Goal: Book appointment/travel/reservation

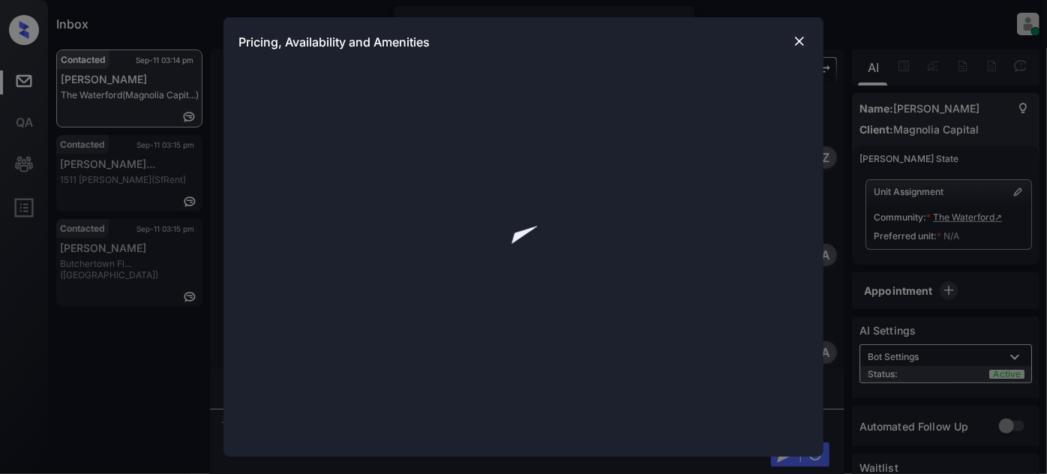
scroll to position [16, 0]
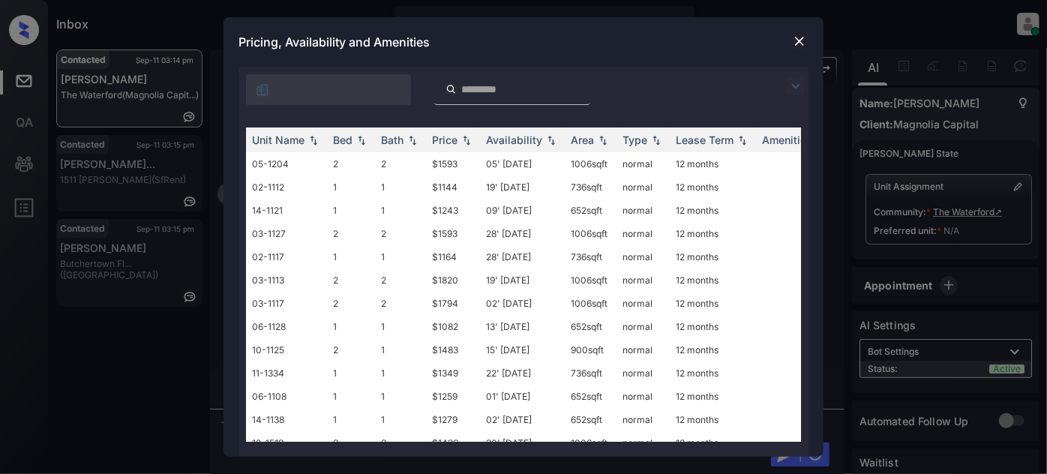
click at [787, 87] on img at bounding box center [795, 86] width 18 height 18
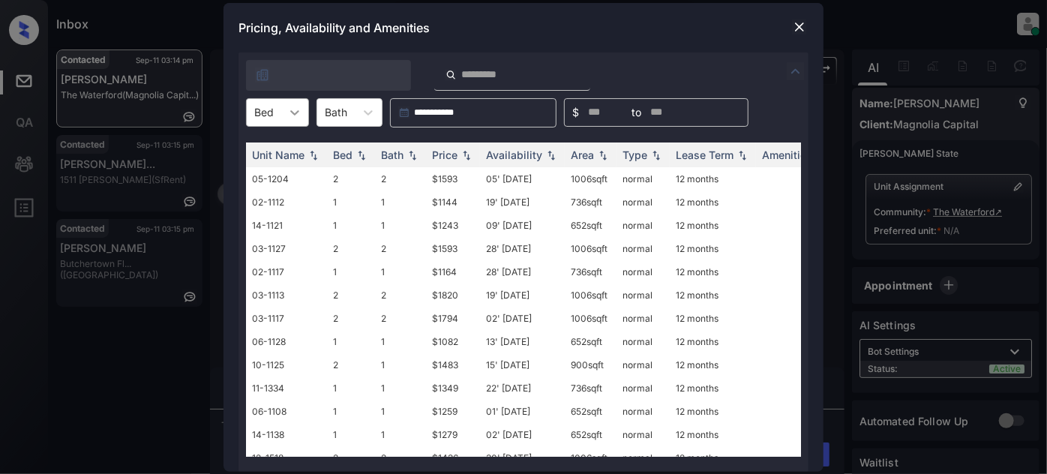
click at [286, 109] on div at bounding box center [294, 112] width 27 height 27
click at [801, 27] on img at bounding box center [799, 26] width 15 height 15
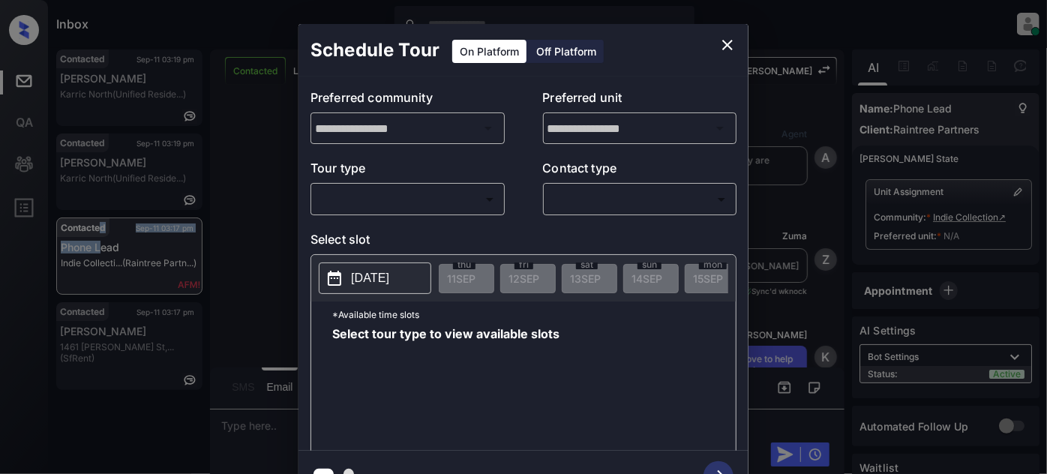
scroll to position [16, 0]
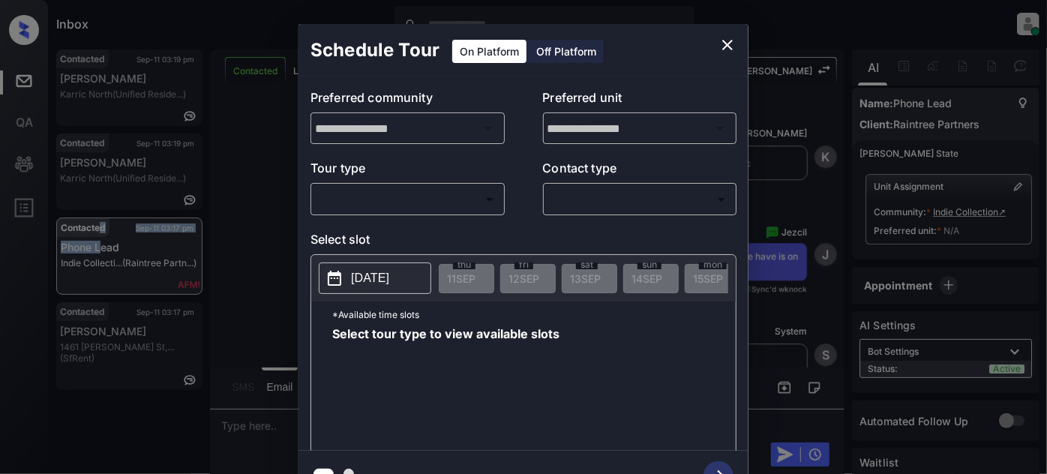
click at [484, 196] on body "Inbox [PERSON_NAME] Online Set yourself offline Set yourself on break Profile S…" at bounding box center [523, 237] width 1047 height 474
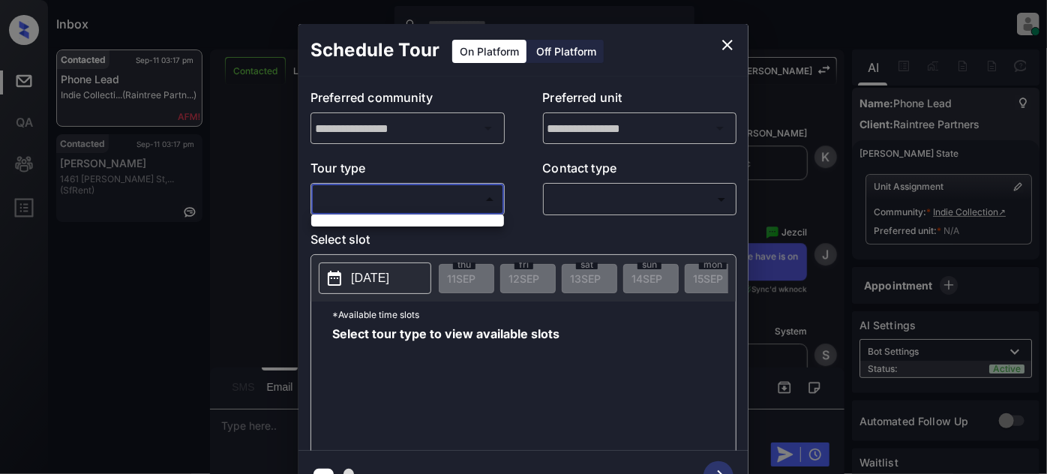
drag, startPoint x: 721, startPoint y: 41, endPoint x: 594, endPoint y: 3, distance: 132.3
click at [720, 41] on div at bounding box center [523, 237] width 1047 height 474
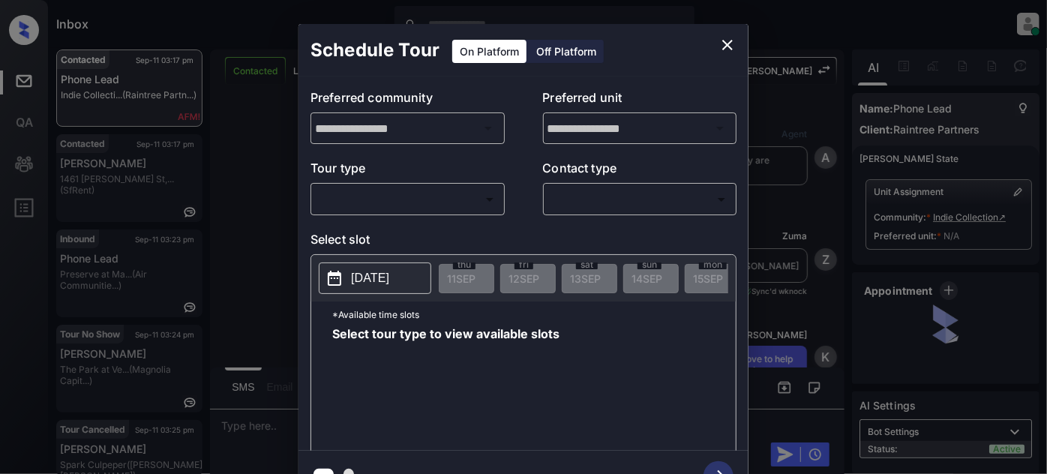
scroll to position [2615, 0]
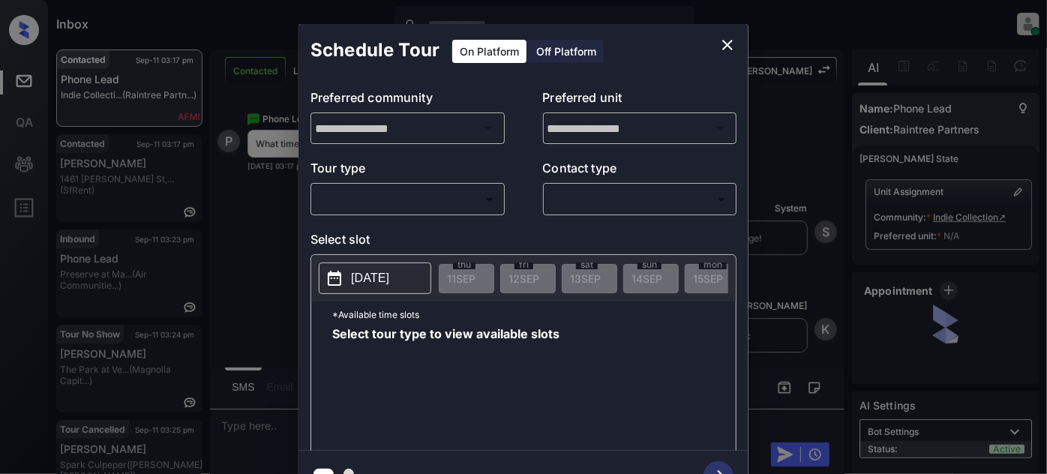
click at [414, 203] on body "Inbox Juan Carlos Manantan Online Set yourself offline Set yourself on break Pr…" at bounding box center [523, 237] width 1047 height 474
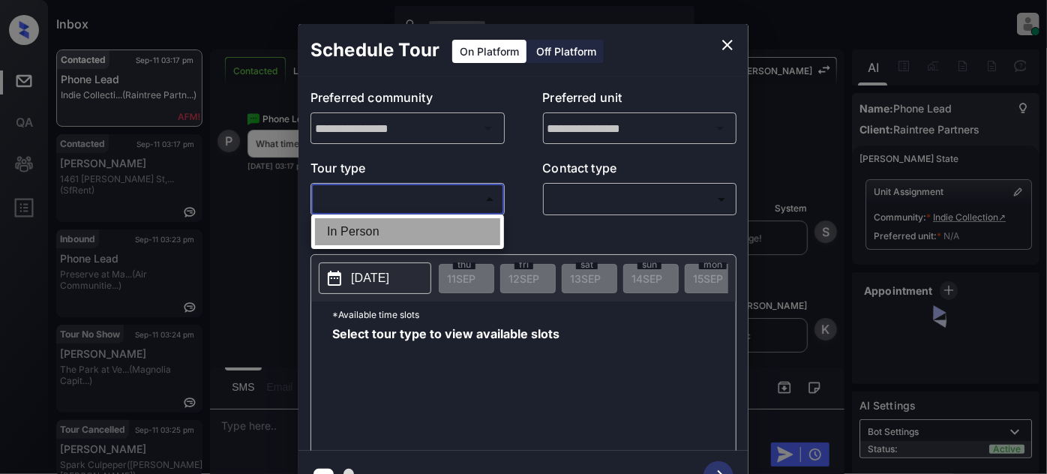
click at [400, 232] on li "In Person" at bounding box center [407, 231] width 185 height 27
type input "********"
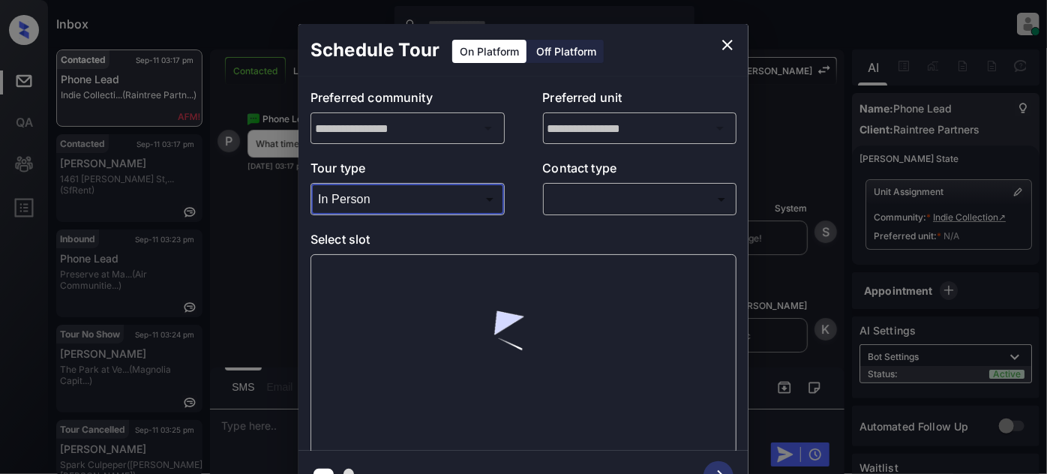
click at [639, 211] on body "Inbox Juan Carlos Manantan Online Set yourself offline Set yourself on break Pr…" at bounding box center [523, 237] width 1047 height 474
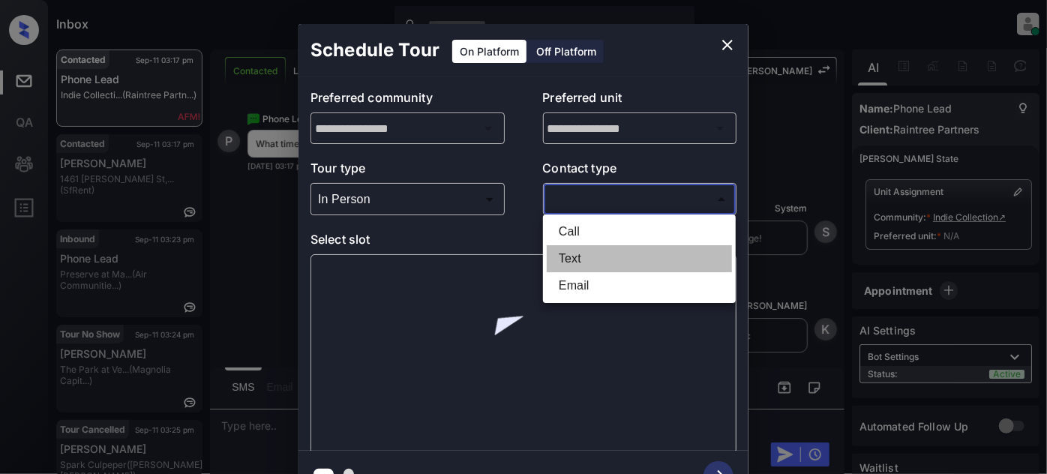
click at [603, 261] on li "Text" at bounding box center [639, 258] width 185 height 27
type input "****"
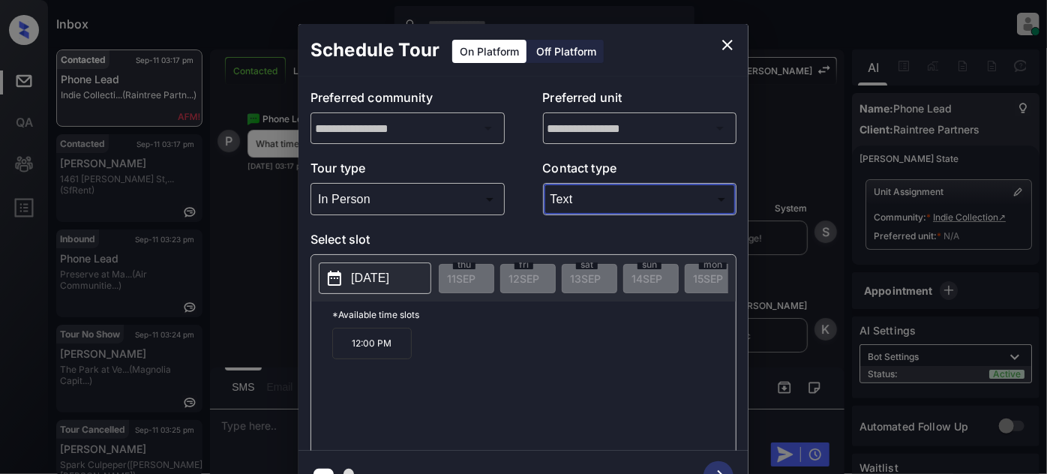
click at [370, 290] on button "2025-09-17" at bounding box center [375, 277] width 112 height 31
drag, startPoint x: 420, startPoint y: 349, endPoint x: 310, endPoint y: 355, distance: 110.3
click at [310, 355] on div "2025-09-17 thu 11 SEP fri 12 SEP sat 13 SEP sun 14 SEP mon 15 SEP tue 16 SEP we…" at bounding box center [523, 355] width 426 height 202
copy p "12:00 PM"
click at [726, 41] on icon "close" at bounding box center [727, 45] width 18 height 18
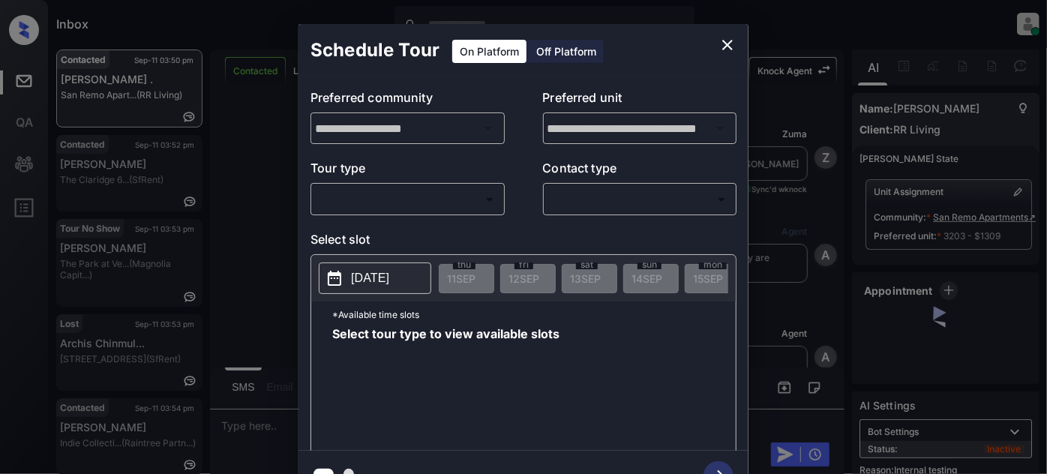
scroll to position [3102, 0]
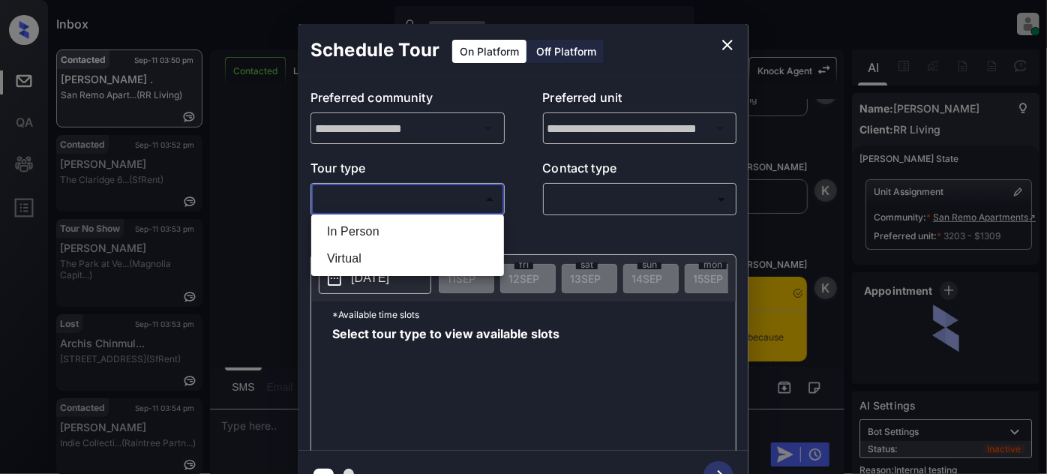
click at [418, 202] on body "Inbox Juan Carlos Manantan Online Set yourself offline Set yourself on break Pr…" at bounding box center [523, 237] width 1047 height 474
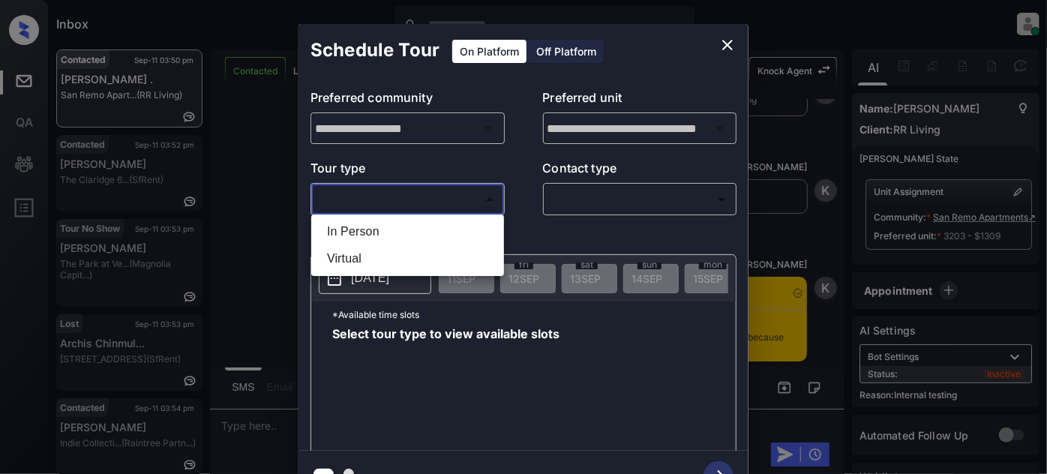
click at [729, 47] on div at bounding box center [523, 237] width 1047 height 474
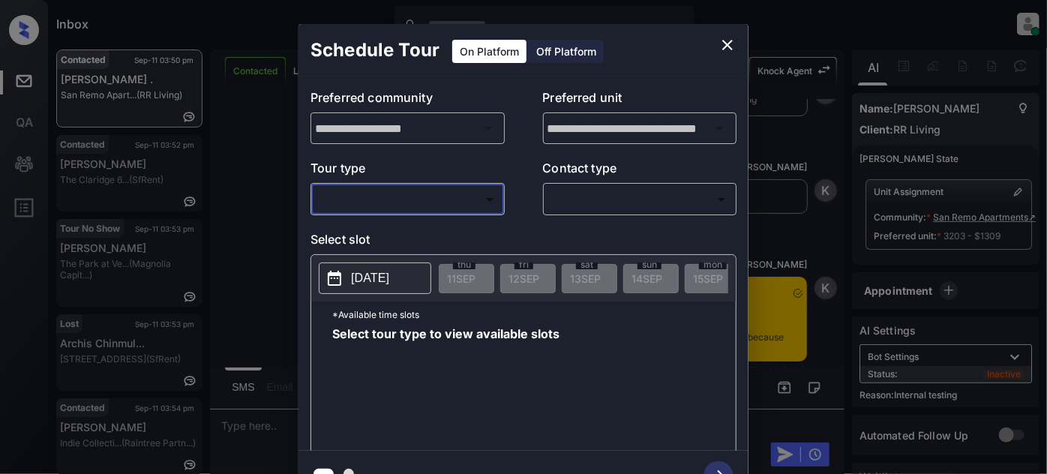
click at [729, 40] on icon "close" at bounding box center [727, 45] width 18 height 18
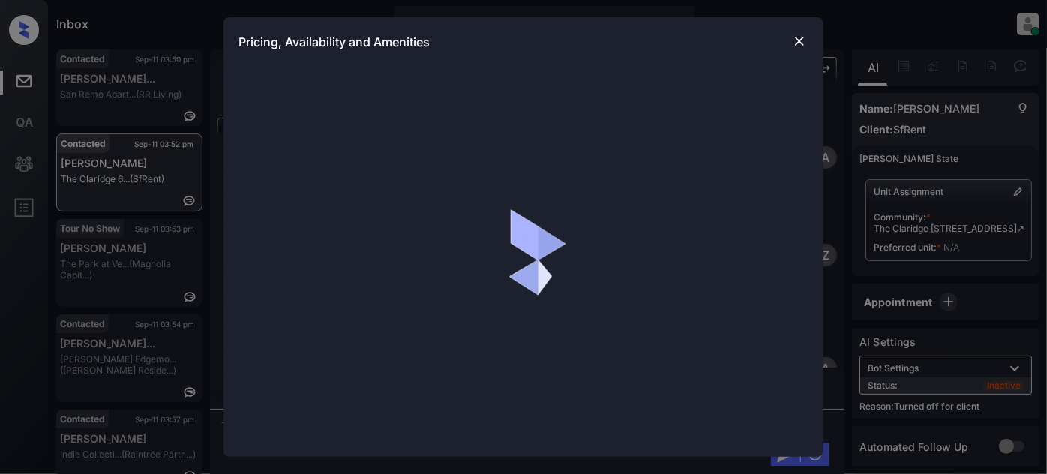
scroll to position [4603, 0]
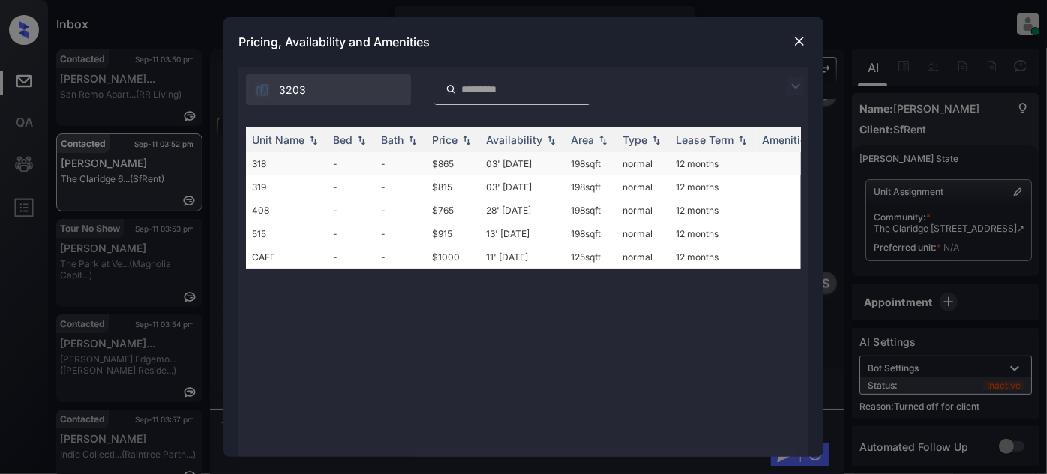
click at [522, 161] on td "03' Jan 19" at bounding box center [522, 163] width 85 height 23
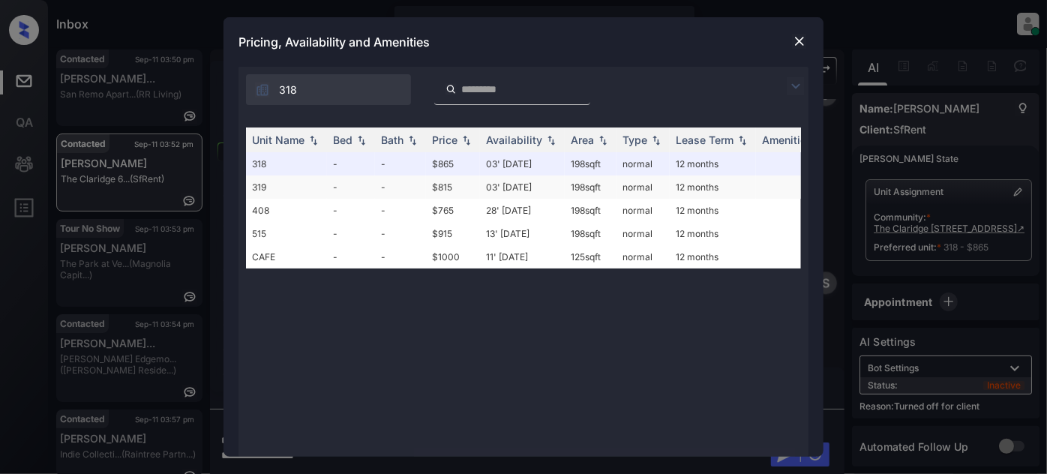
click at [506, 187] on td "03' Jan 19" at bounding box center [522, 186] width 85 height 23
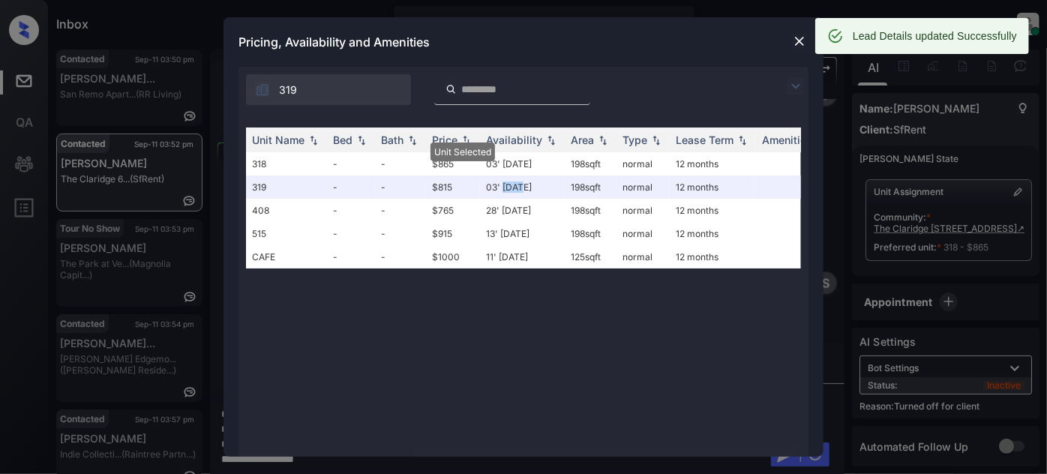
click at [796, 42] on img at bounding box center [799, 41] width 15 height 15
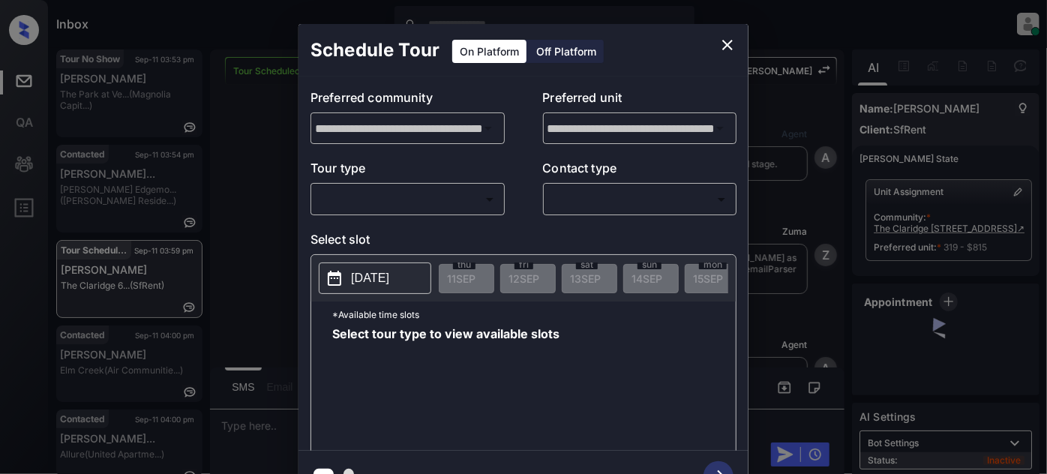
scroll to position [5067, 0]
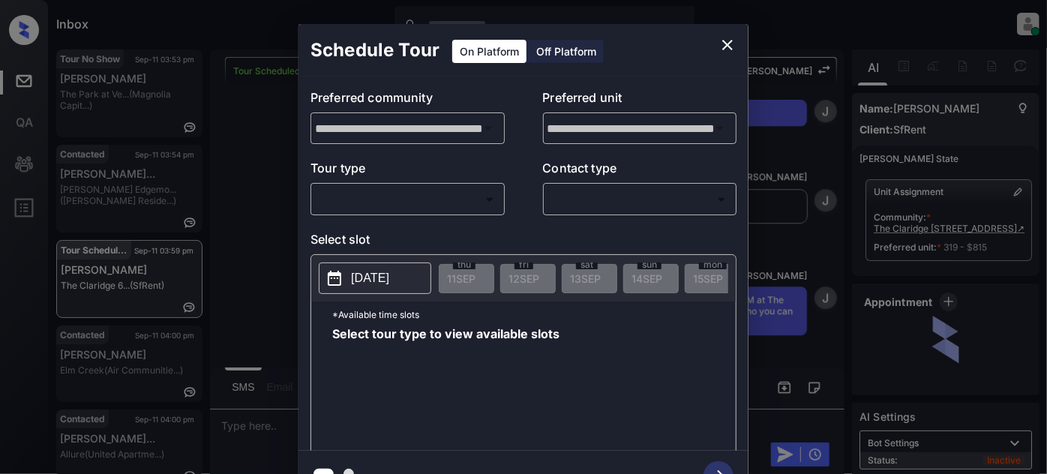
click at [576, 59] on div "Off Platform" at bounding box center [566, 51] width 75 height 23
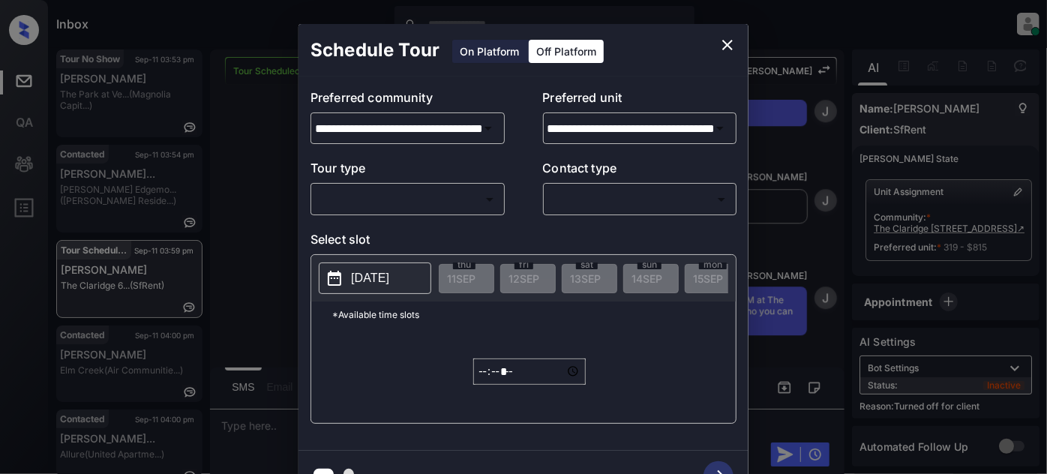
click at [459, 193] on body "Inbox [PERSON_NAME] Online Set yourself offline Set yourself on break Profile S…" at bounding box center [523, 237] width 1047 height 474
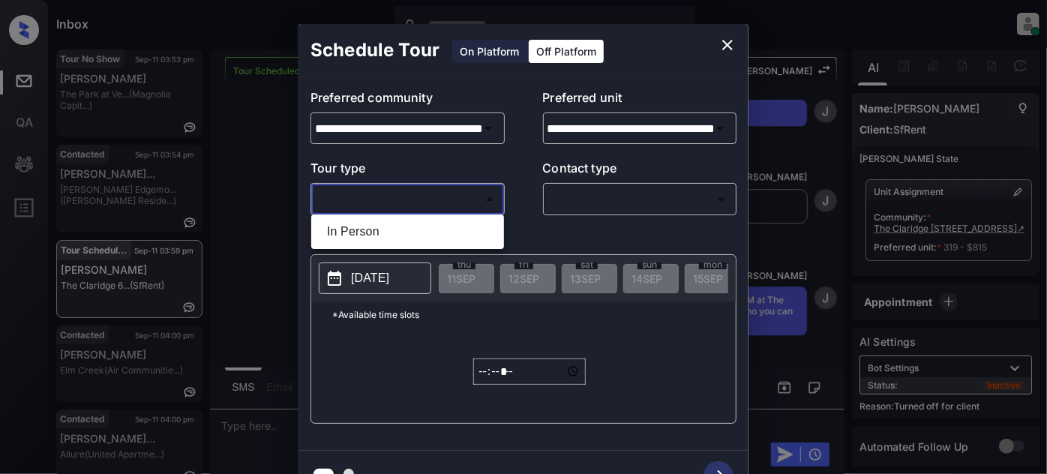
click at [376, 235] on li "In Person" at bounding box center [407, 231] width 185 height 27
type input "********"
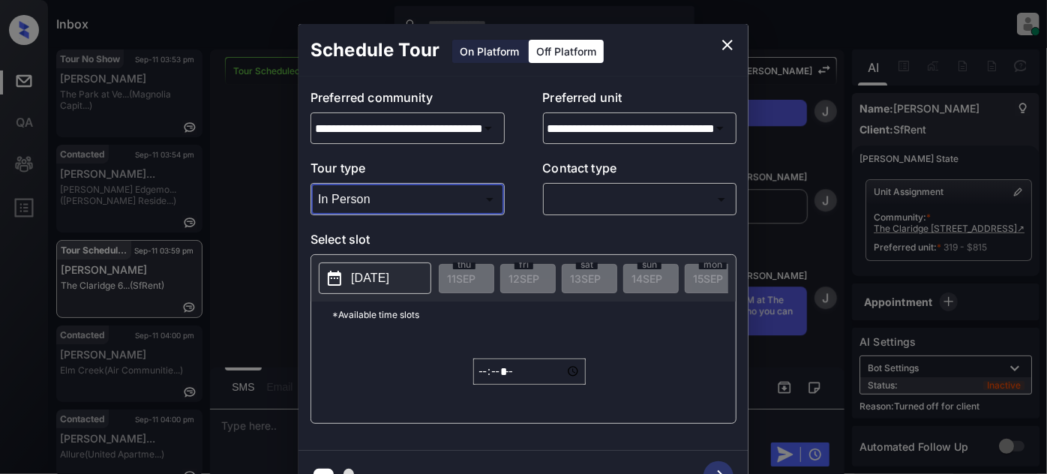
click at [595, 188] on body "Inbox Juan Carlos Manantan Online Set yourself offline Set yourself on break Pr…" at bounding box center [523, 237] width 1047 height 474
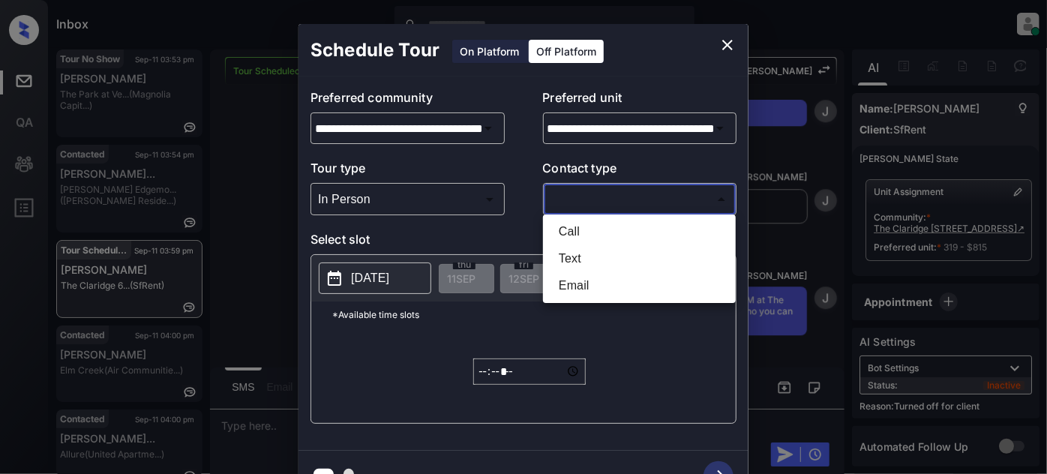
drag, startPoint x: 562, startPoint y: 254, endPoint x: 532, endPoint y: 261, distance: 30.7
click at [561, 254] on li "Text" at bounding box center [639, 258] width 185 height 27
type input "****"
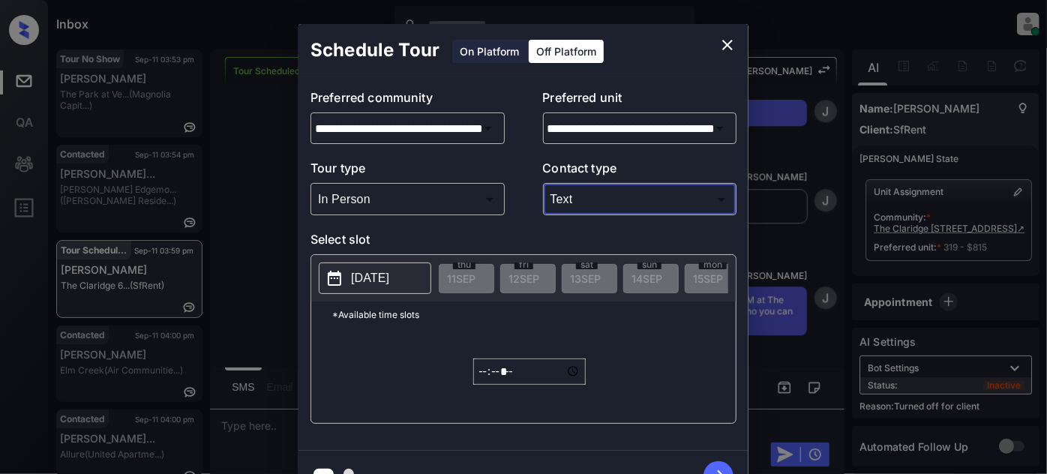
click at [382, 282] on p "2025-09-11" at bounding box center [370, 278] width 38 height 18
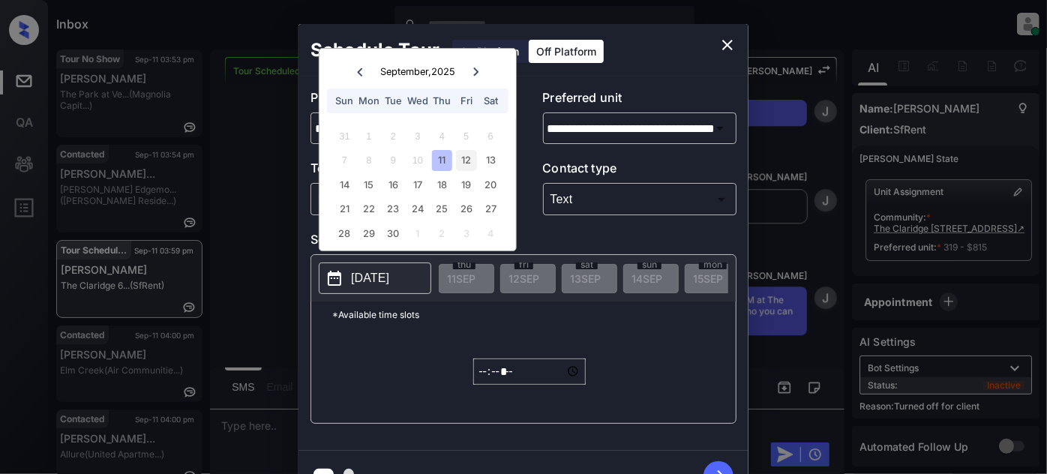
click at [468, 163] on div "12" at bounding box center [466, 160] width 20 height 20
drag, startPoint x: 490, startPoint y: 331, endPoint x: 496, endPoint y: 349, distance: 18.3
click at [492, 337] on div "*Available time slots ***** ​" at bounding box center [523, 361] width 424 height 121
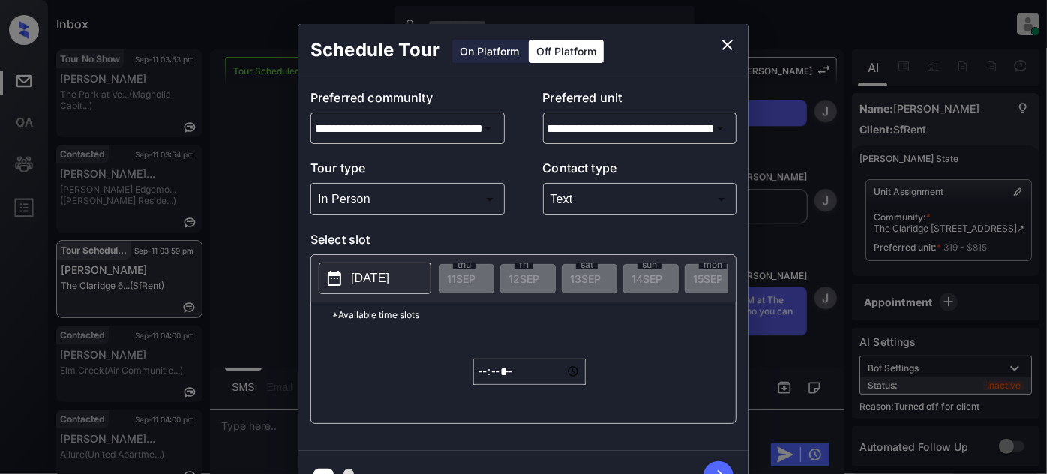
click at [484, 376] on input "*****" at bounding box center [529, 371] width 112 height 26
type input "*****"
click at [653, 377] on div "*Available time slots ***** ​" at bounding box center [523, 361] width 424 height 121
click at [715, 466] on icon "button" at bounding box center [718, 476] width 30 height 30
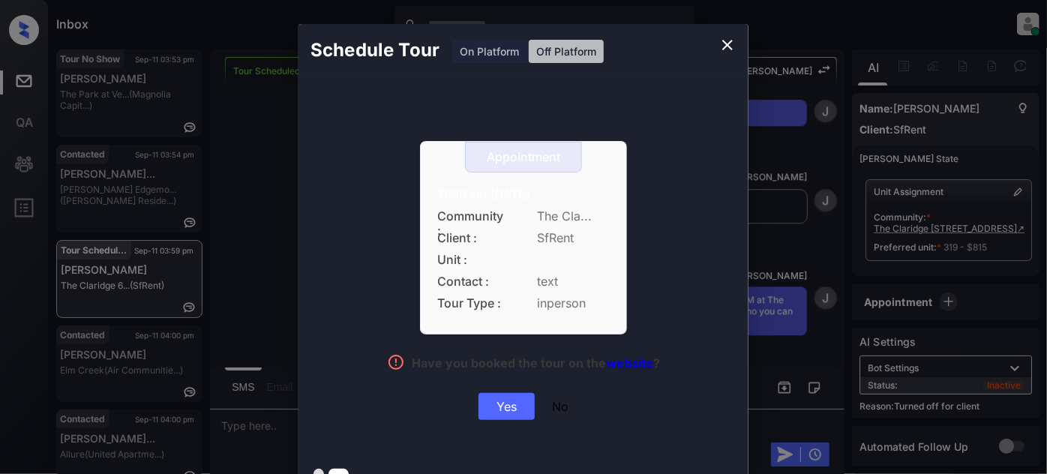
click at [495, 409] on div "Yes" at bounding box center [506, 406] width 56 height 27
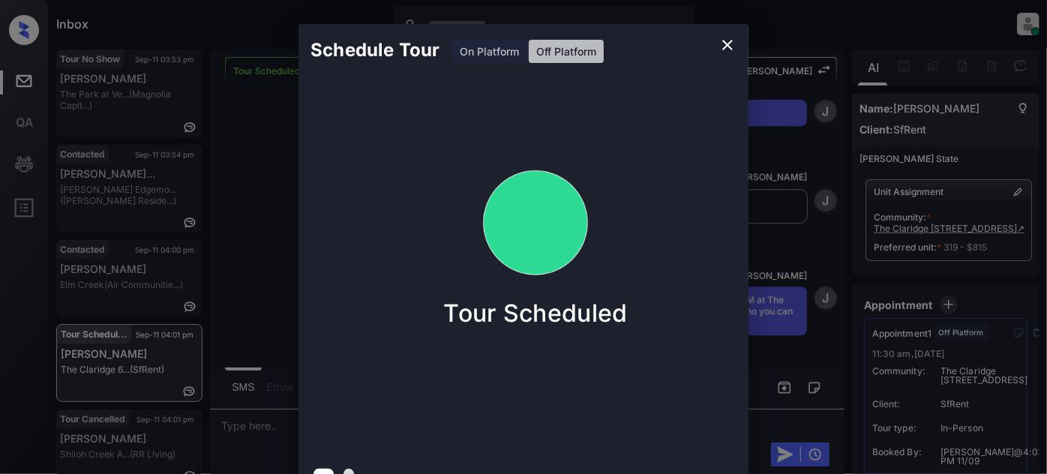
click at [735, 45] on icon "close" at bounding box center [727, 45] width 18 height 18
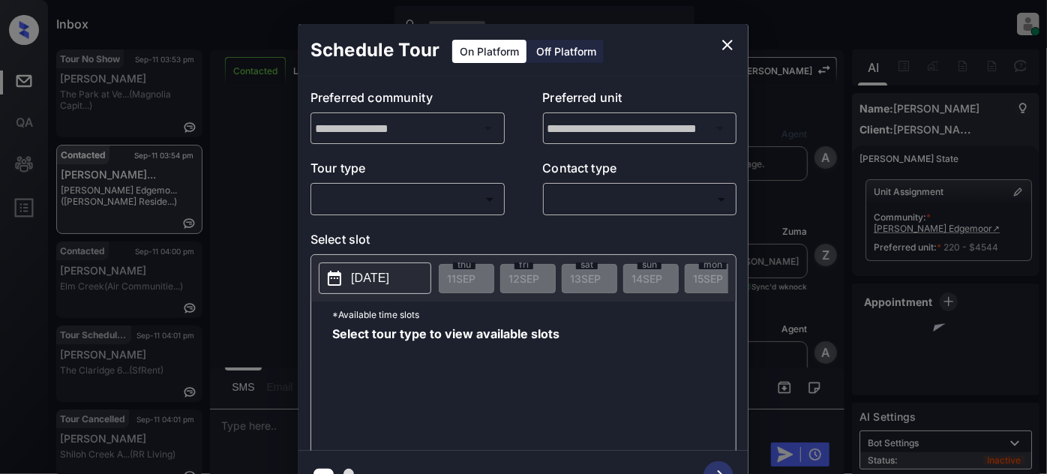
scroll to position [2706, 0]
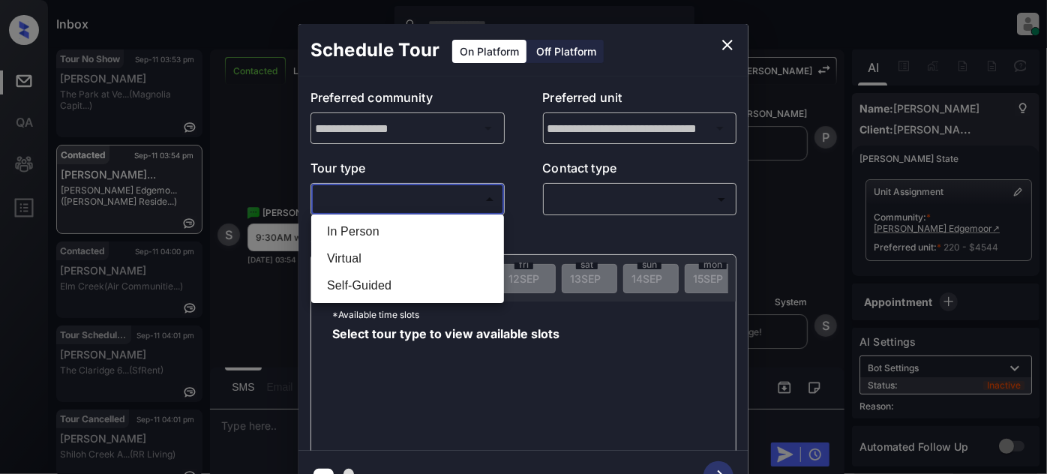
click at [465, 198] on body "Inbox Juan Carlos Manantan Online Set yourself offline Set yourself on break Pr…" at bounding box center [523, 237] width 1047 height 474
drag, startPoint x: 406, startPoint y: 222, endPoint x: 425, endPoint y: 224, distance: 18.9
click at [406, 223] on li "In Person" at bounding box center [407, 231] width 185 height 27
type input "********"
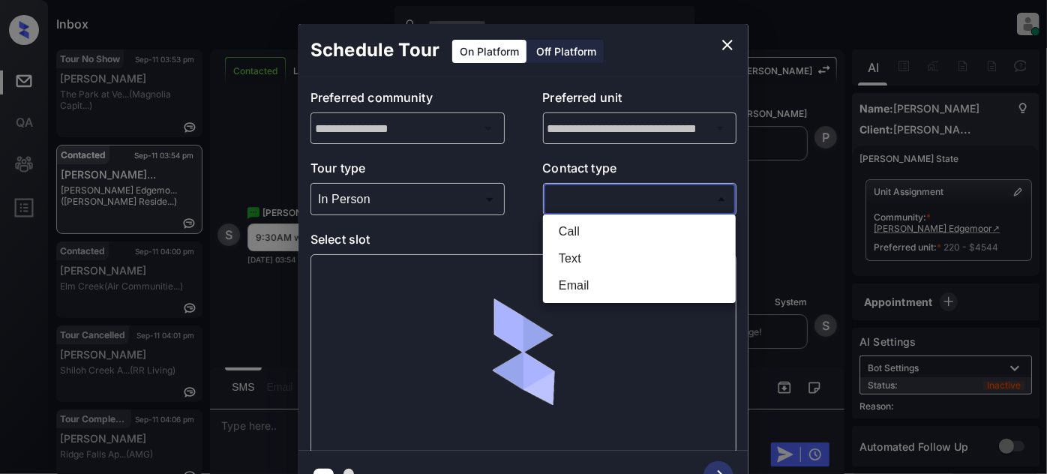
click at [600, 189] on body "Inbox Juan Carlos Manantan Online Set yourself offline Set yourself on break Pr…" at bounding box center [523, 237] width 1047 height 474
click at [582, 251] on li "Text" at bounding box center [639, 258] width 185 height 27
type input "****"
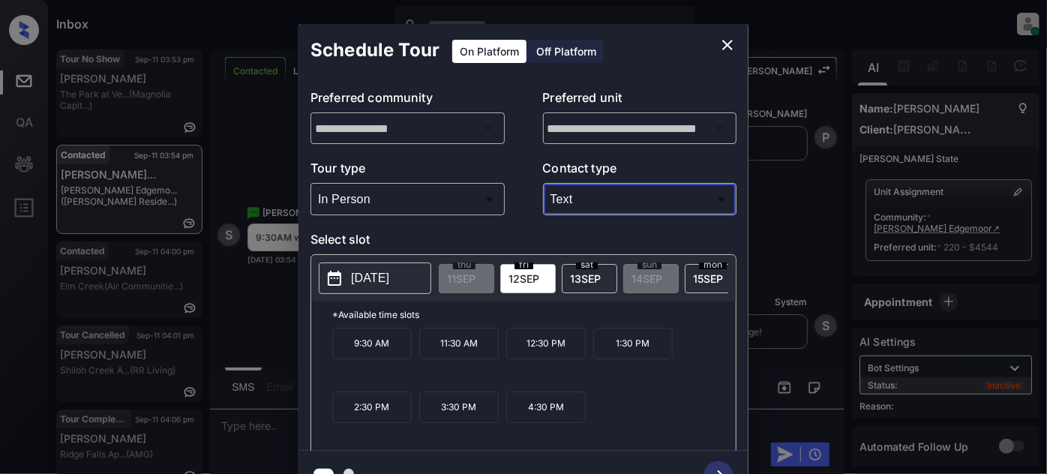
click at [729, 42] on icon "close" at bounding box center [727, 45] width 10 height 10
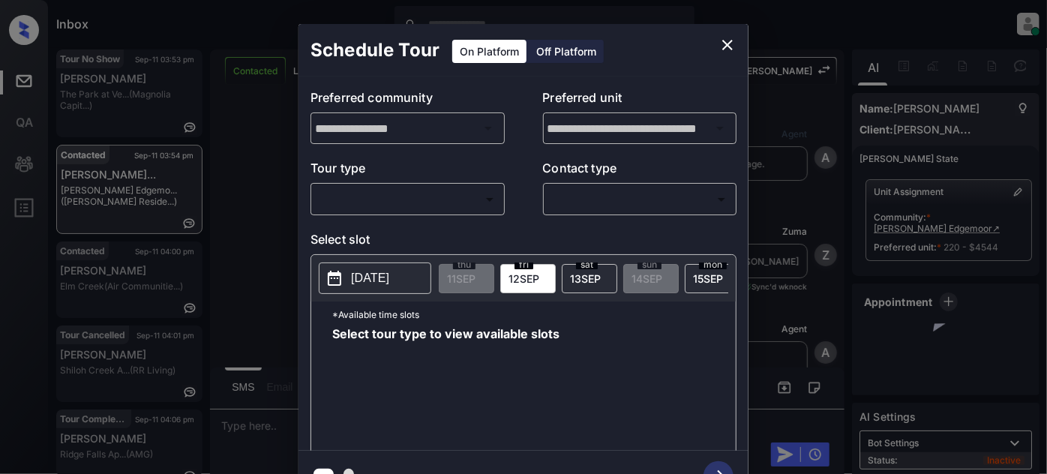
scroll to position [1479, 0]
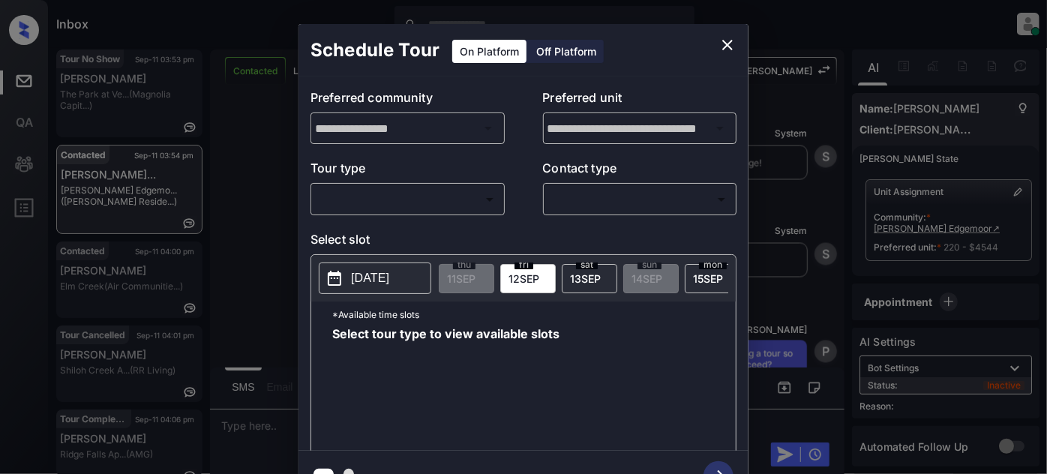
click at [466, 205] on body "Inbox [PERSON_NAME] Online Set yourself offline Set yourself on break Profile S…" at bounding box center [523, 237] width 1047 height 474
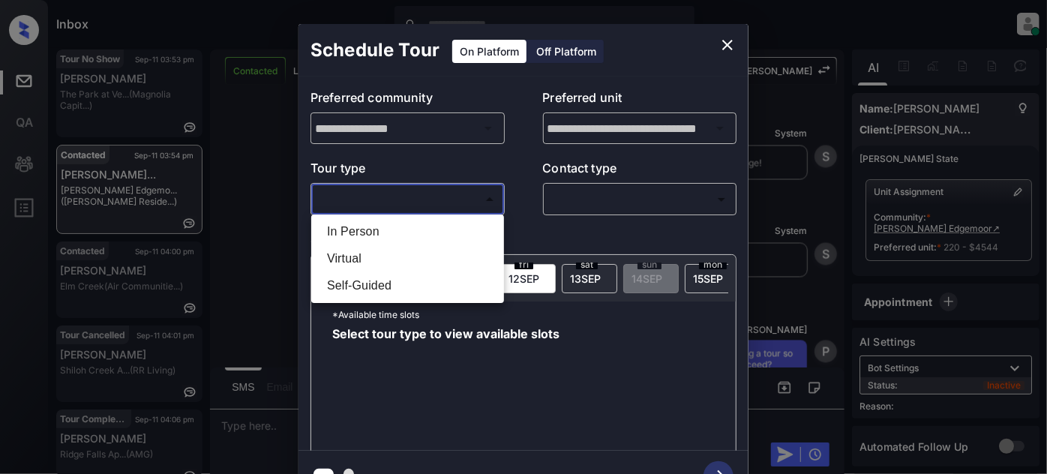
click at [388, 231] on li "In Person" at bounding box center [407, 231] width 185 height 27
type input "********"
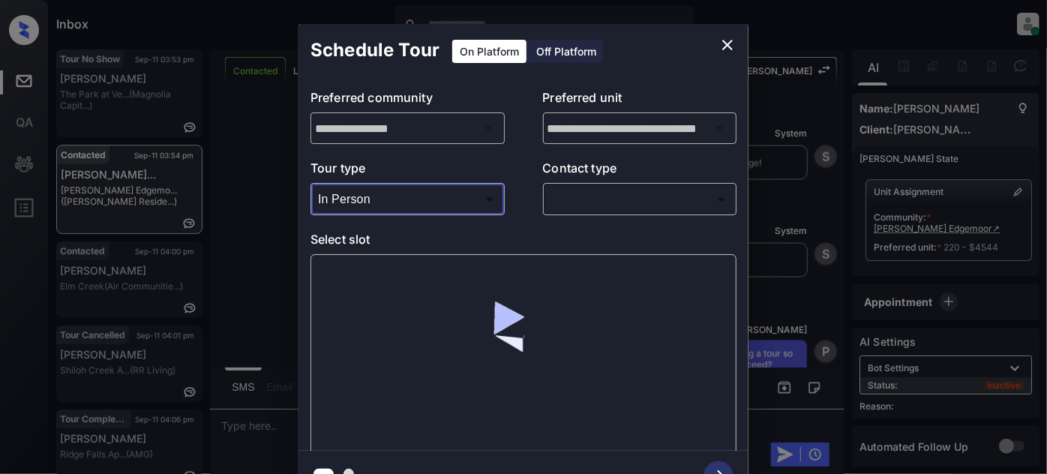
click at [568, 208] on body "Inbox [PERSON_NAME] Online Set yourself offline Set yourself on break Profile S…" at bounding box center [523, 237] width 1047 height 474
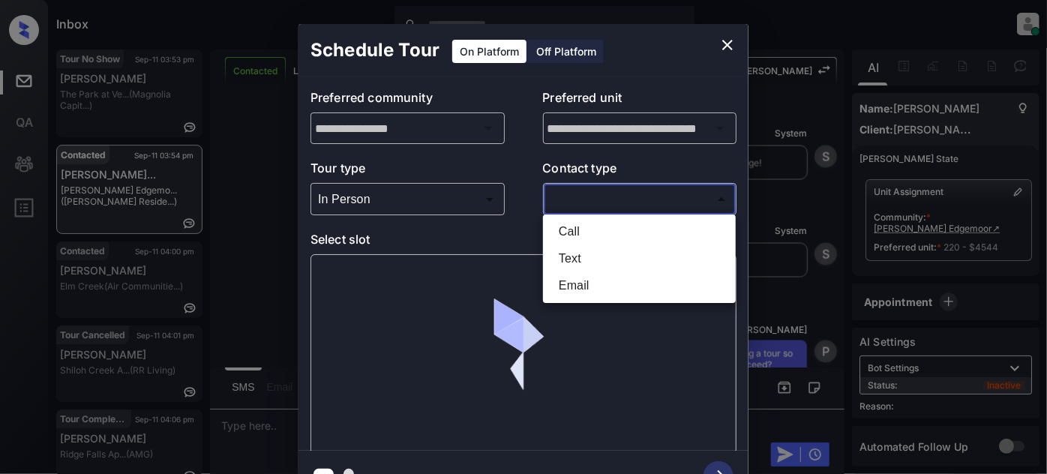
drag, startPoint x: 565, startPoint y: 257, endPoint x: 514, endPoint y: 266, distance: 52.5
click at [565, 258] on li "Text" at bounding box center [639, 258] width 185 height 27
type input "****"
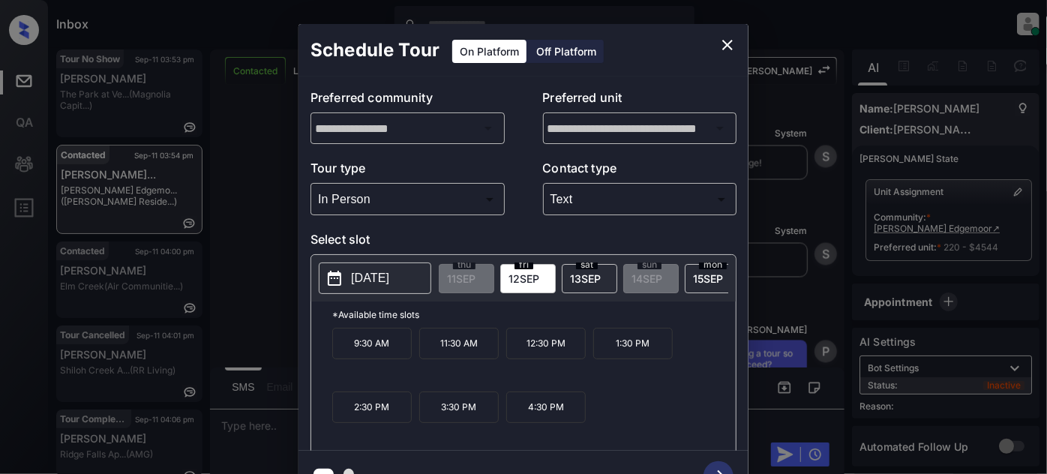
click at [381, 355] on p "9:30 AM" at bounding box center [371, 343] width 79 height 31
click at [714, 461] on button "button" at bounding box center [718, 476] width 48 height 39
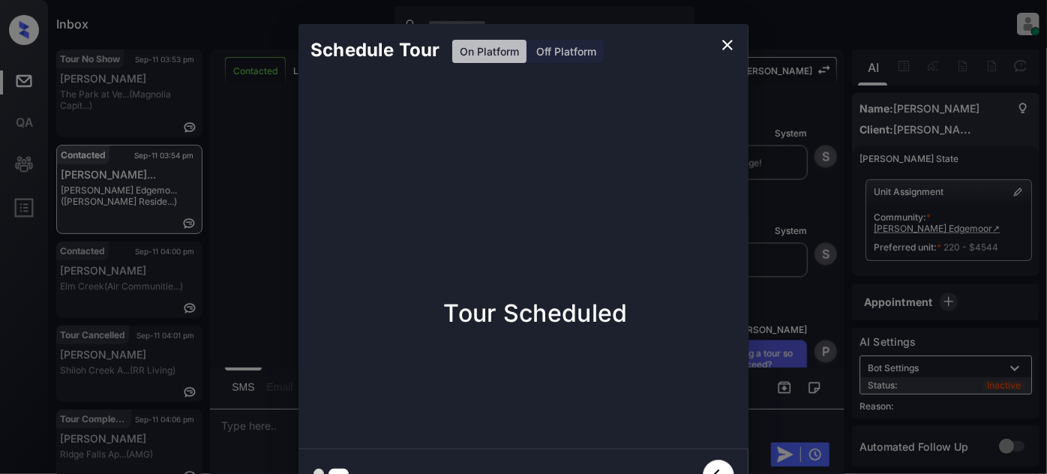
click at [723, 42] on icon "close" at bounding box center [727, 45] width 10 height 10
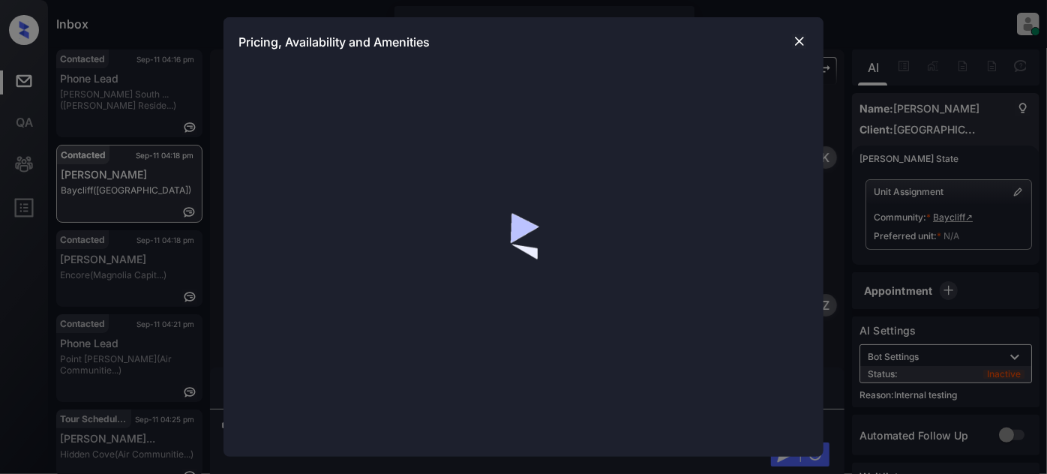
scroll to position [24, 0]
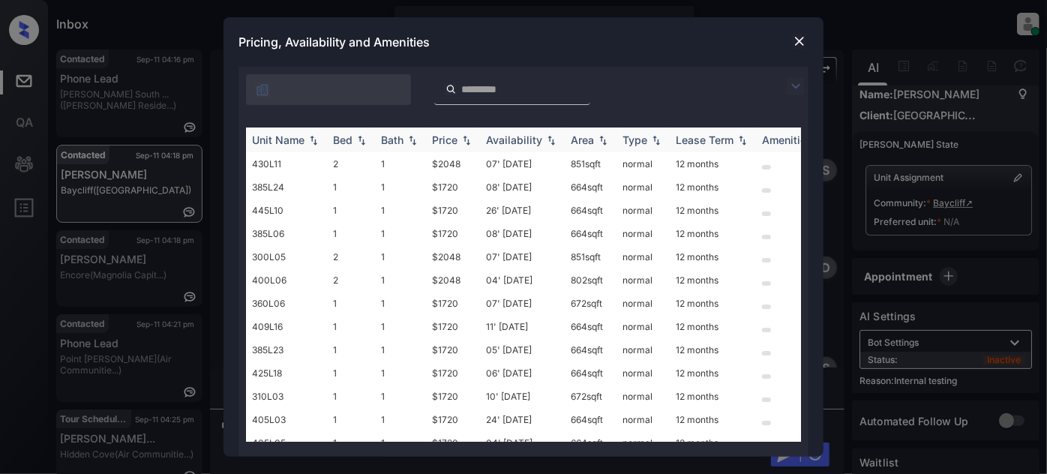
click at [509, 135] on div "Availability" at bounding box center [514, 139] width 56 height 13
click at [462, 140] on img at bounding box center [466, 140] width 15 height 10
click at [462, 140] on img at bounding box center [466, 139] width 15 height 11
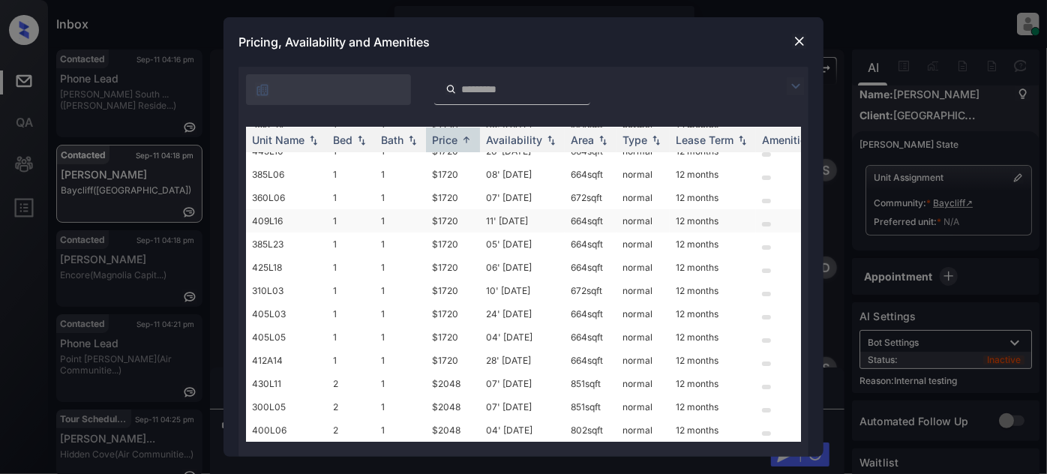
scroll to position [43, 0]
click at [520, 418] on td "04' Sep 25" at bounding box center [522, 429] width 85 height 23
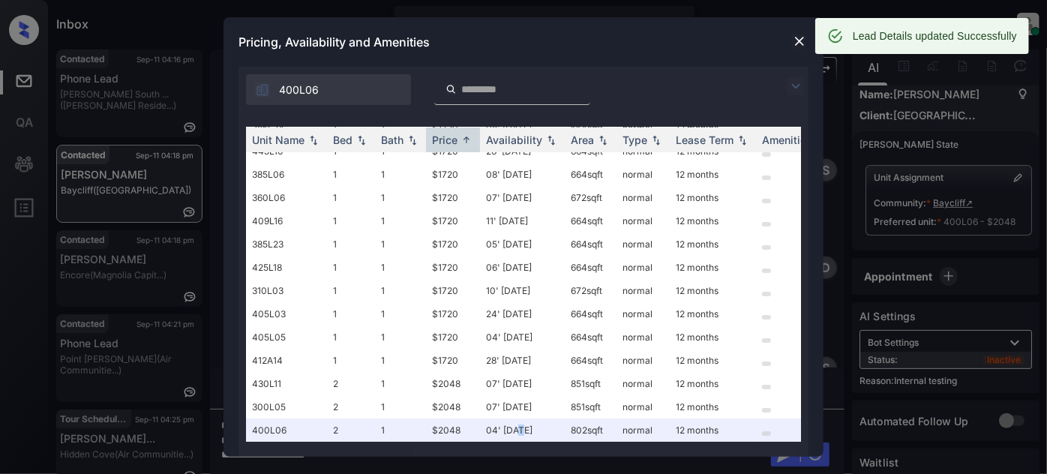
click at [793, 42] on img at bounding box center [799, 41] width 15 height 15
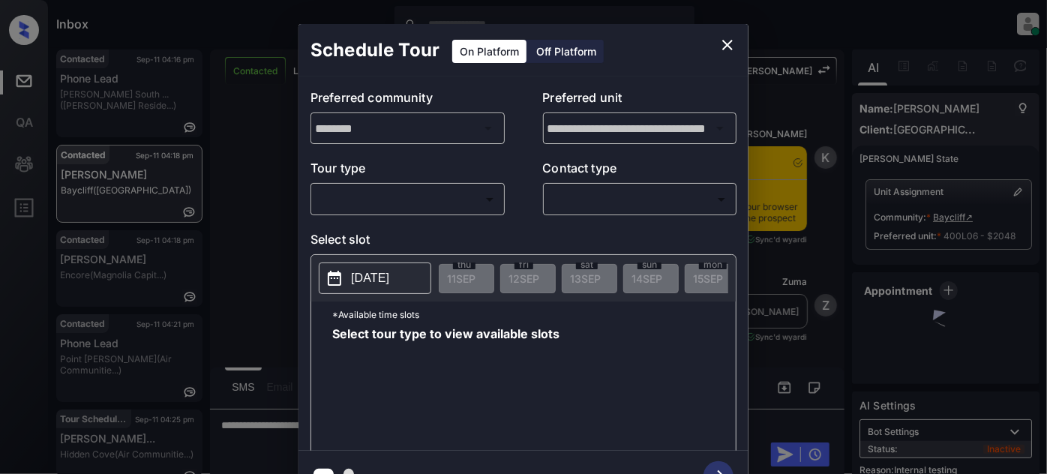
scroll to position [3616, 0]
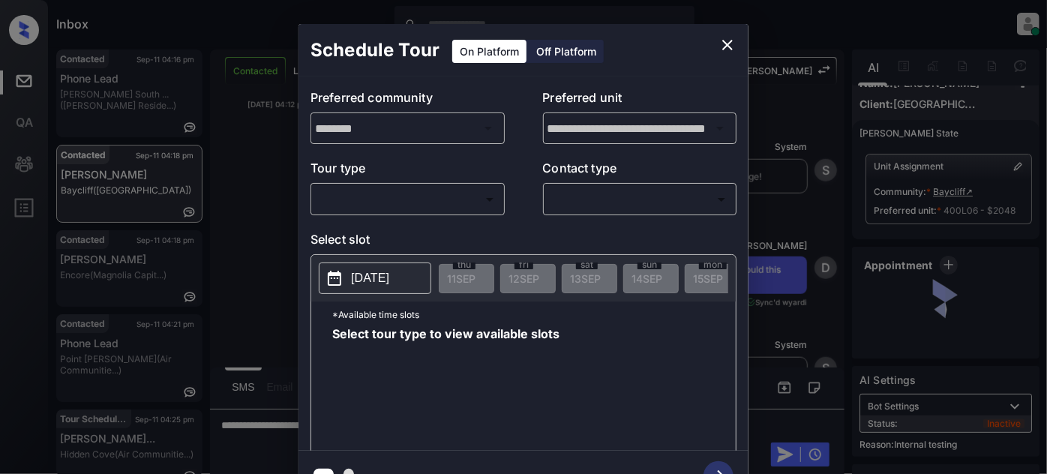
click at [443, 211] on div "​ ​" at bounding box center [407, 199] width 194 height 32
click at [425, 199] on body "Inbox [PERSON_NAME] Online Set yourself offline Set yourself on break Profile S…" at bounding box center [523, 237] width 1047 height 474
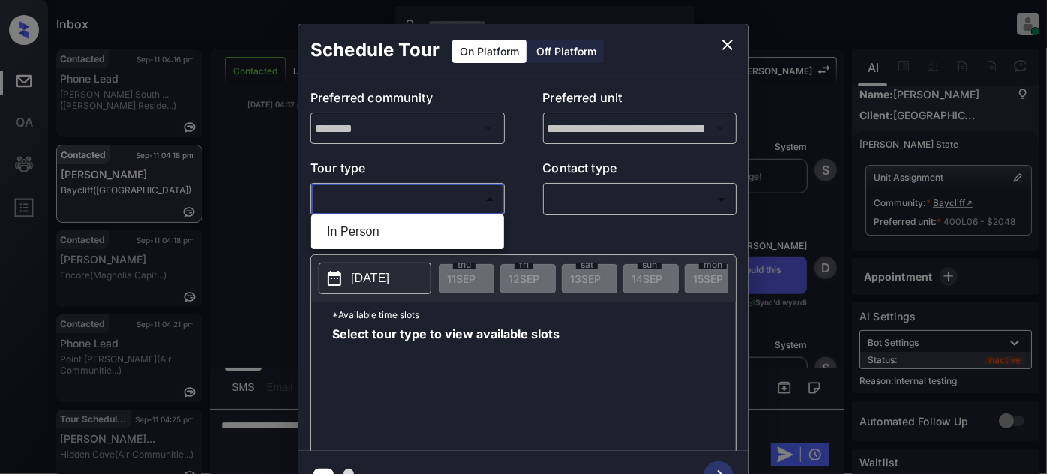
drag, startPoint x: 409, startPoint y: 228, endPoint x: 436, endPoint y: 226, distance: 27.1
click at [409, 228] on li "In Person" at bounding box center [407, 231] width 185 height 27
type input "********"
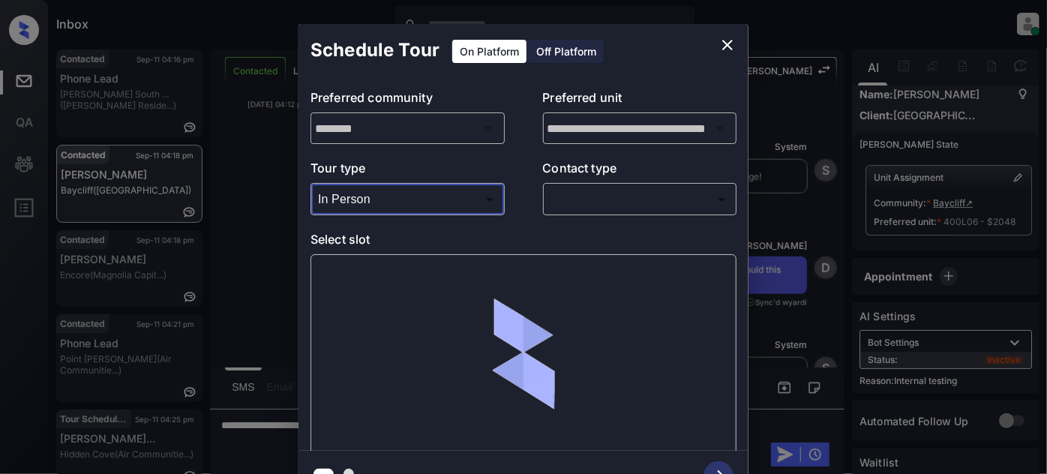
click at [604, 198] on body "Inbox [PERSON_NAME] Online Set yourself offline Set yourself on break Profile S…" at bounding box center [523, 237] width 1047 height 474
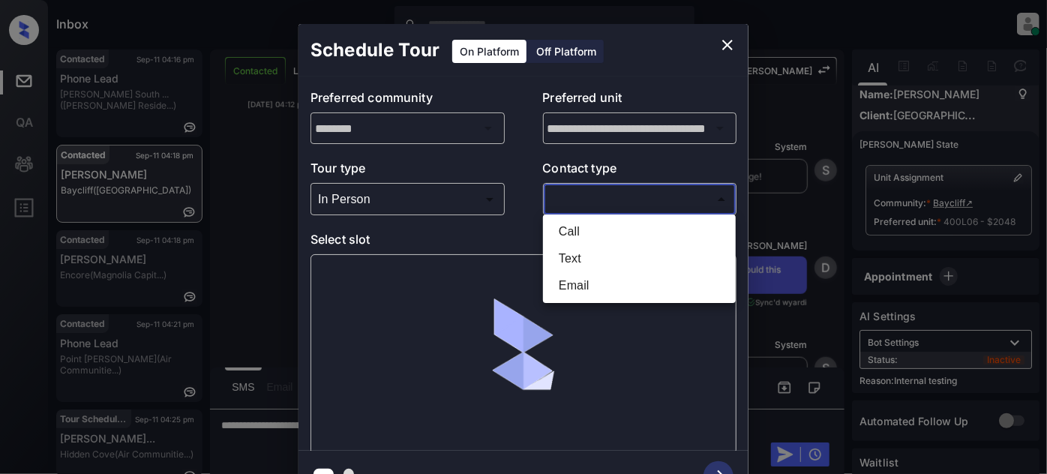
click at [579, 253] on li "Text" at bounding box center [639, 258] width 185 height 27
type input "****"
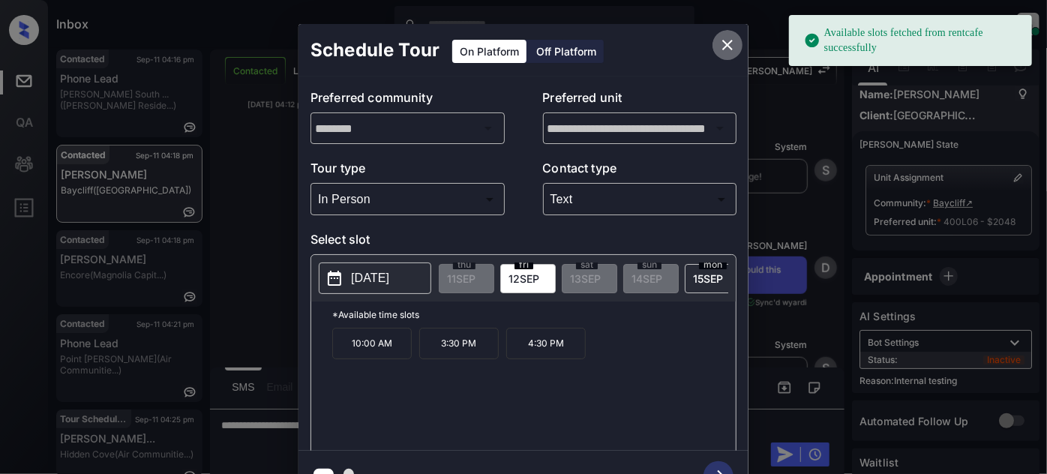
click at [720, 47] on button "close" at bounding box center [727, 45] width 30 height 30
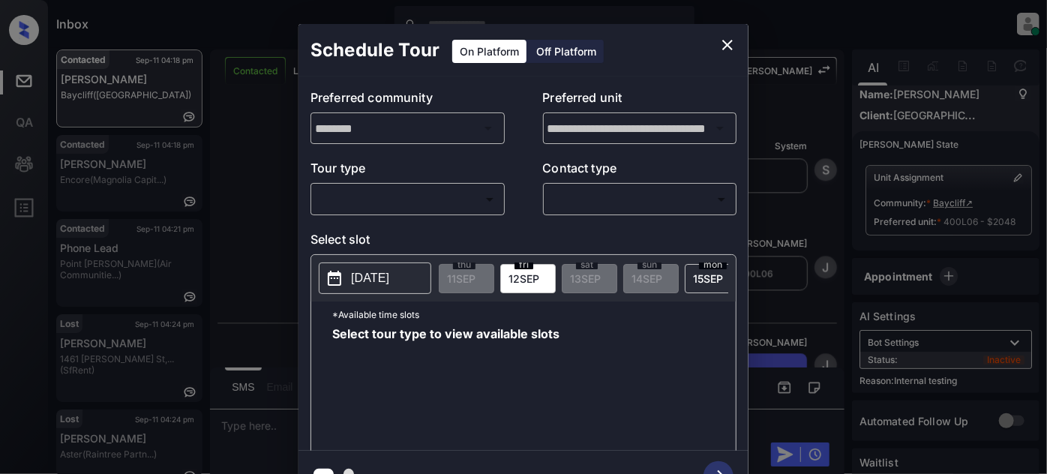
scroll to position [24, 0]
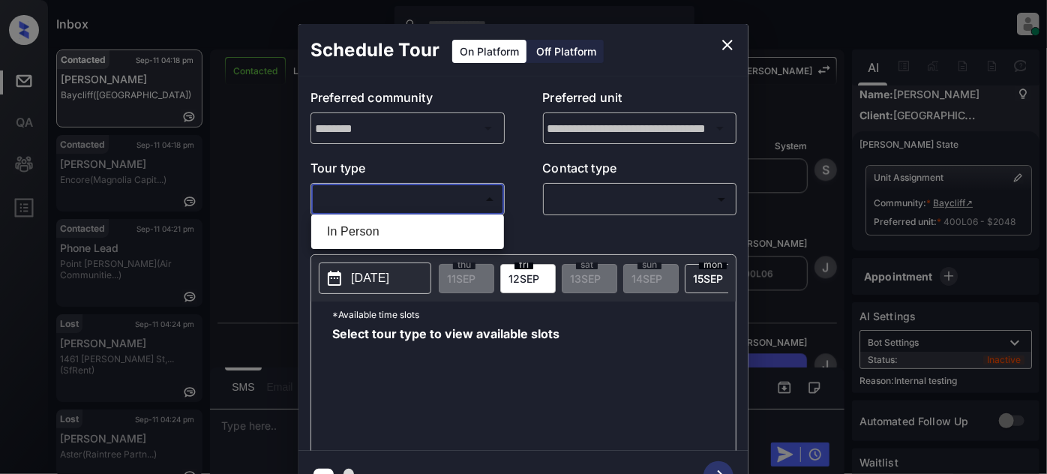
click at [434, 205] on body "Inbox Juan Carlos Manantan Online Set yourself offline Set yourself on break Pr…" at bounding box center [523, 237] width 1047 height 474
click at [402, 233] on li "In Person" at bounding box center [407, 231] width 185 height 27
type input "********"
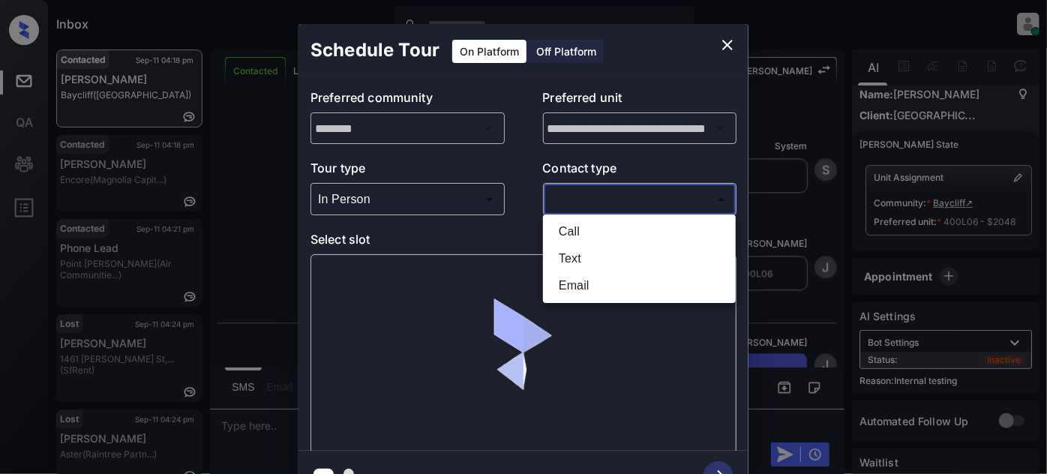
click at [649, 201] on body "Inbox Juan Carlos Manantan Online Set yourself offline Set yourself on break Pr…" at bounding box center [523, 237] width 1047 height 474
click at [598, 265] on li "Text" at bounding box center [639, 258] width 185 height 27
type input "****"
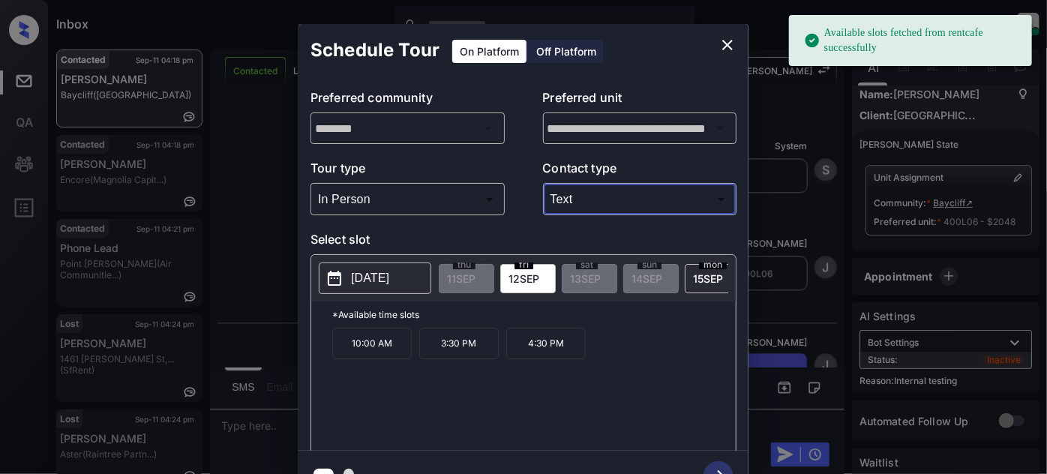
click at [390, 355] on p "10:00 AM" at bounding box center [371, 343] width 79 height 31
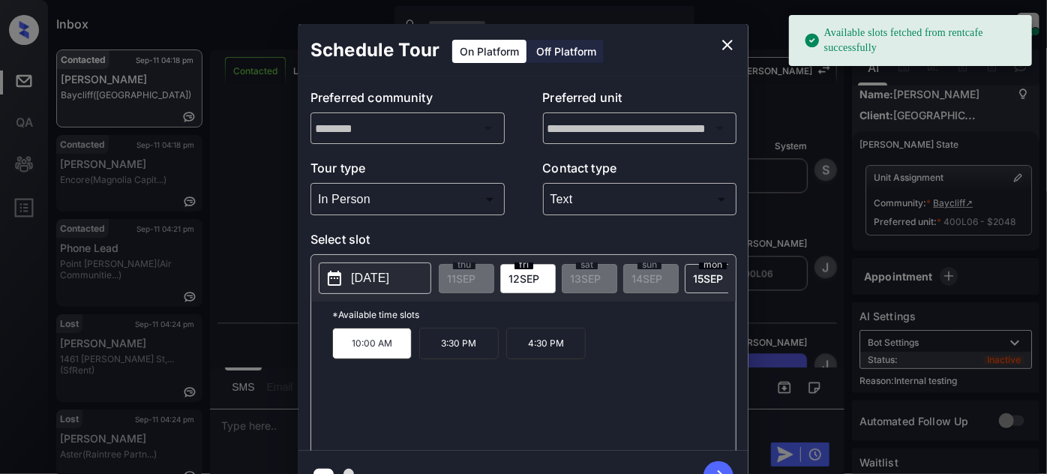
click at [714, 466] on icon "button" at bounding box center [718, 476] width 30 height 30
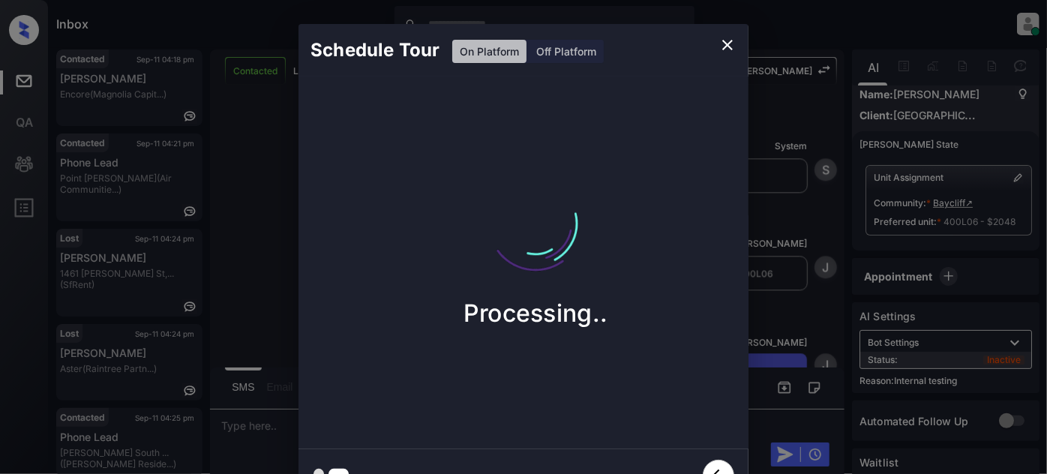
click at [723, 46] on icon "close" at bounding box center [727, 45] width 18 height 18
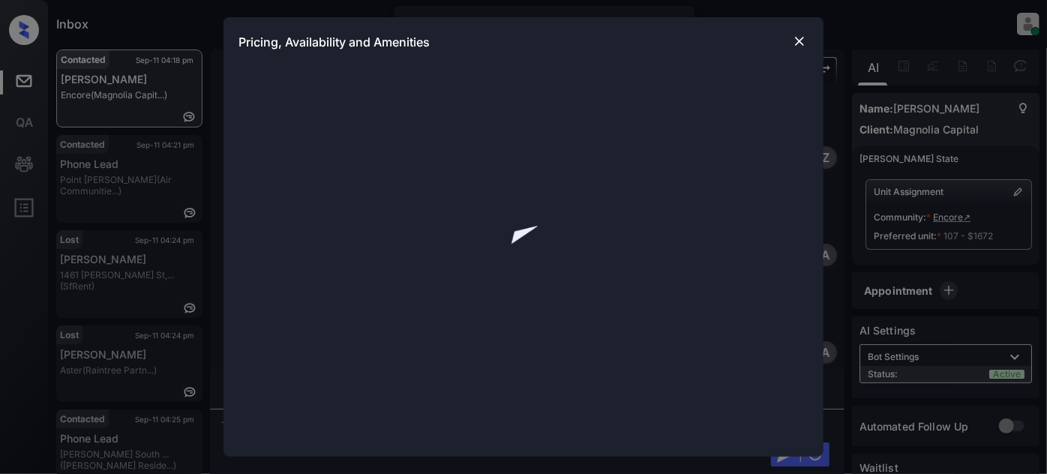
scroll to position [16, 0]
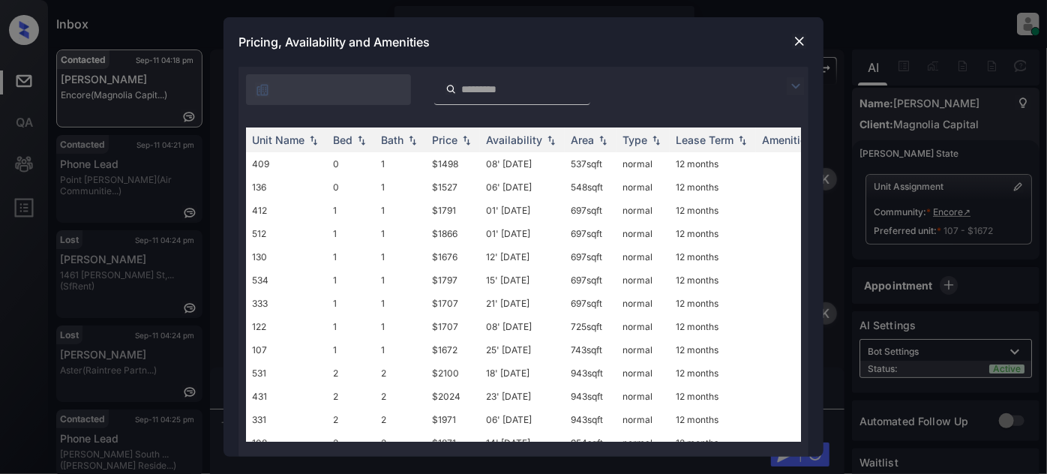
click at [799, 79] on img at bounding box center [795, 86] width 18 height 18
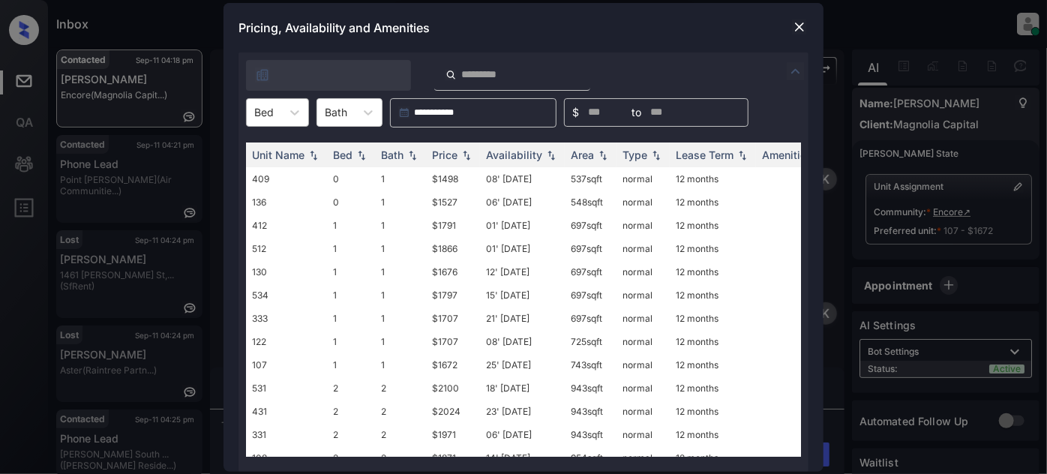
click at [267, 109] on div at bounding box center [263, 112] width 19 height 16
click at [264, 169] on div "1" at bounding box center [277, 176] width 63 height 27
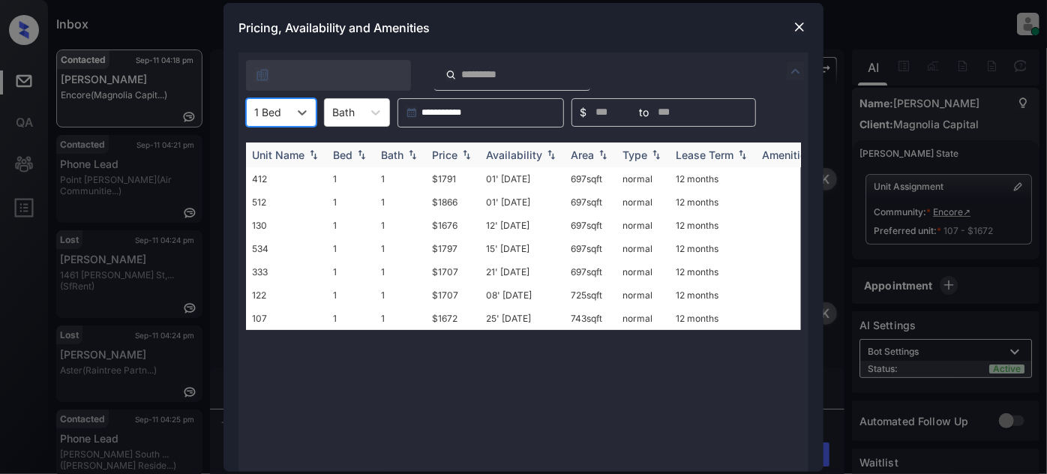
click at [450, 159] on div "Price" at bounding box center [444, 154] width 25 height 13
click at [517, 198] on td "12' Sep 25" at bounding box center [522, 201] width 85 height 23
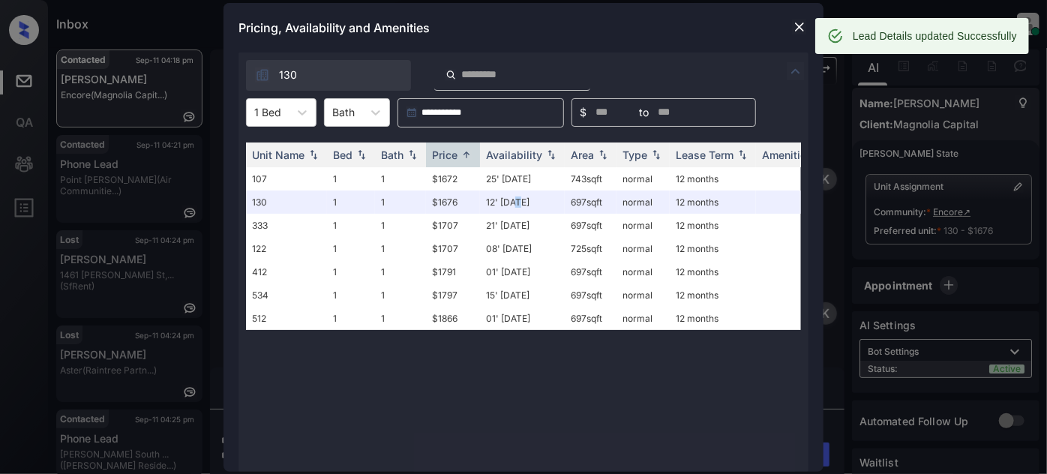
click at [799, 25] on img at bounding box center [799, 26] width 15 height 15
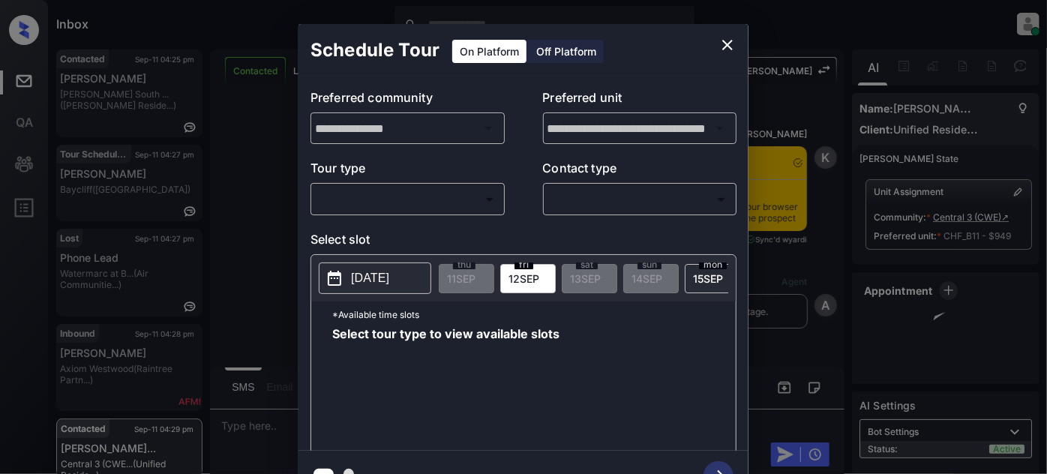
scroll to position [3430, 0]
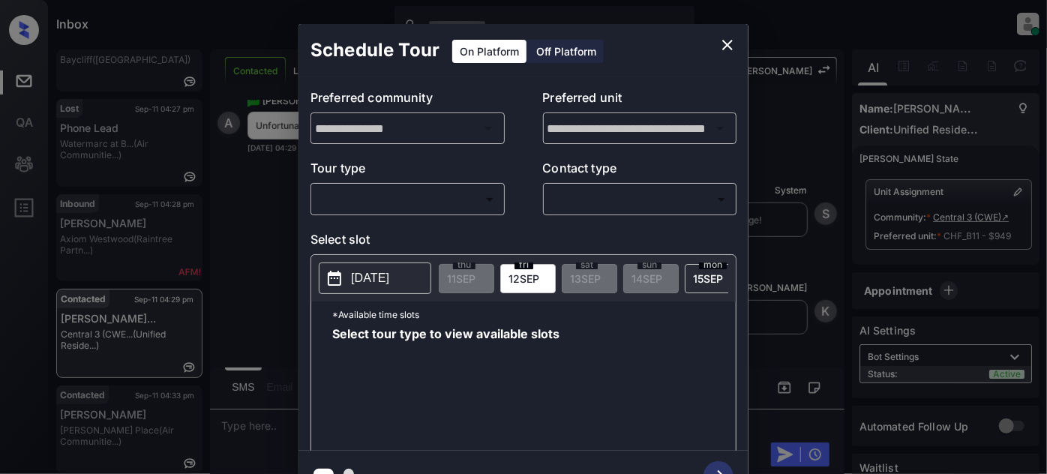
click at [452, 173] on p "Tour type" at bounding box center [407, 171] width 194 height 24
click at [454, 183] on div "​ ​" at bounding box center [407, 199] width 194 height 32
click at [456, 202] on body "Inbox [PERSON_NAME] Online Set yourself offline Set yourself on break Profile S…" at bounding box center [523, 237] width 1047 height 474
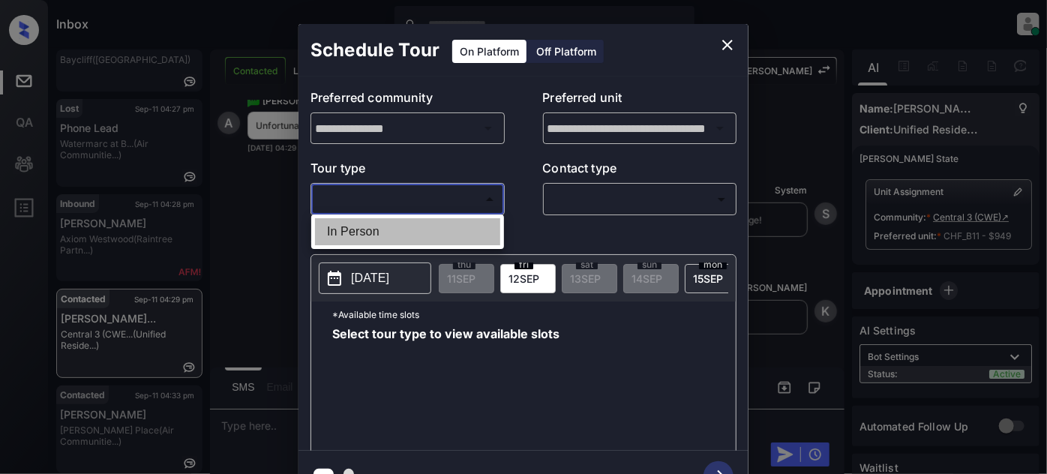
click at [445, 220] on li "In Person" at bounding box center [407, 231] width 185 height 27
type input "********"
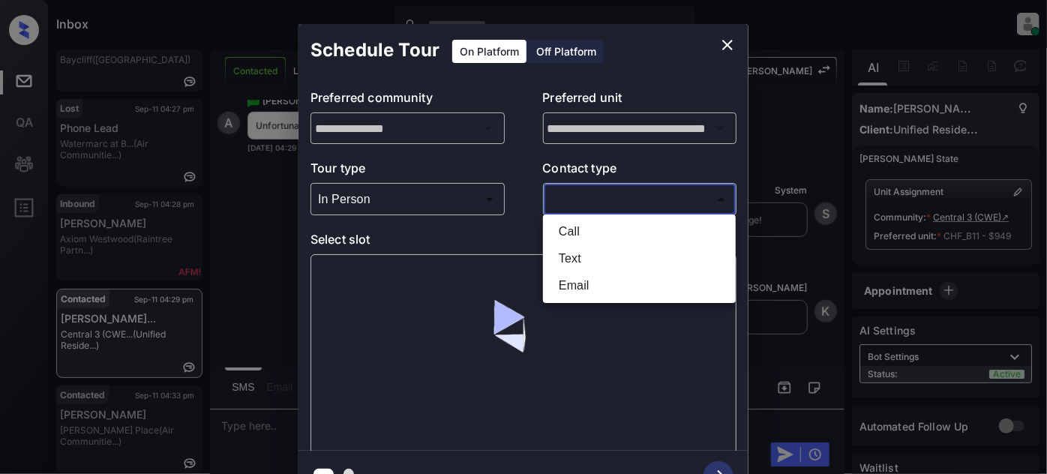
click at [562, 199] on body "Inbox [PERSON_NAME] Online Set yourself offline Set yourself on break Profile S…" at bounding box center [523, 237] width 1047 height 474
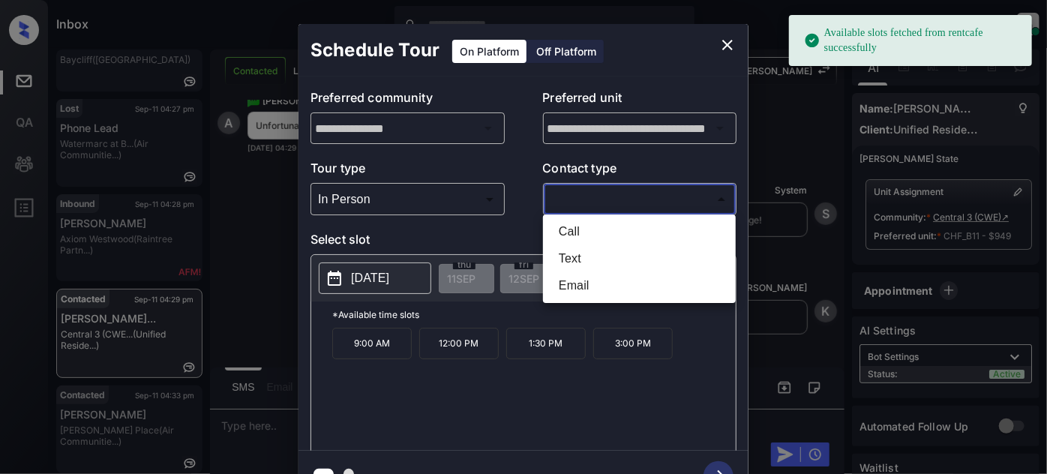
click at [559, 249] on li "Text" at bounding box center [639, 258] width 185 height 27
type input "****"
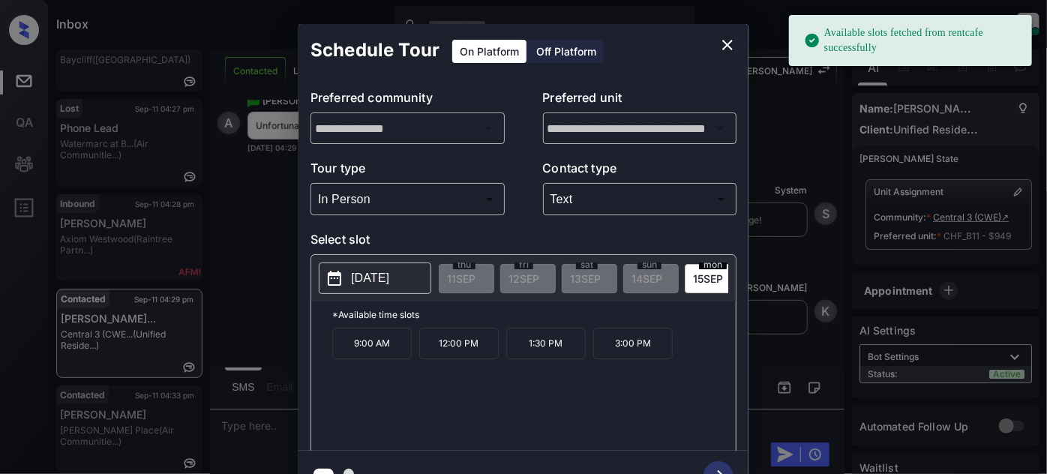
click at [397, 259] on div "[DATE] 11 SEP [DATE] [DATE] [DATE] [DATE] [DATE] [DATE] [DATE] [DATE] [DATE] [D…" at bounding box center [523, 278] width 424 height 46
click at [389, 271] on p "[DATE]" at bounding box center [370, 278] width 38 height 18
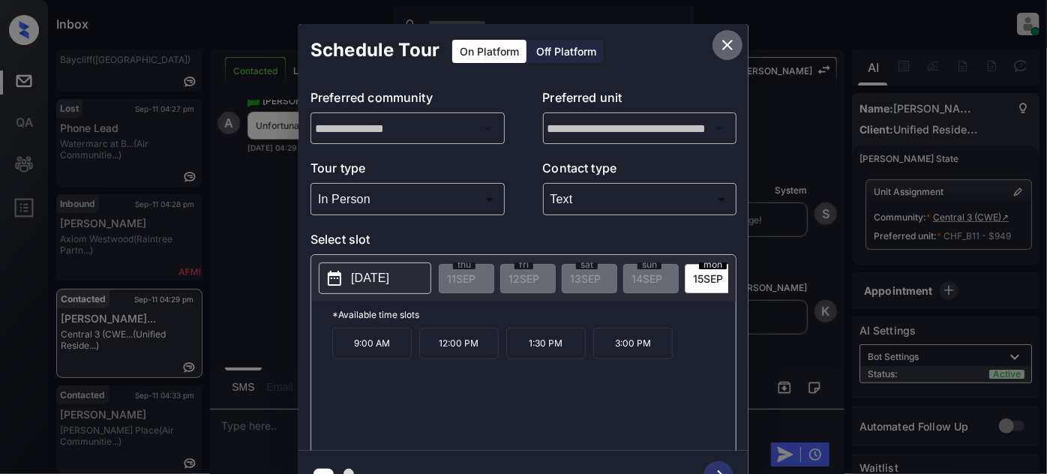
click at [723, 35] on button "close" at bounding box center [727, 45] width 30 height 30
